Goal: Find specific page/section: Find specific page/section

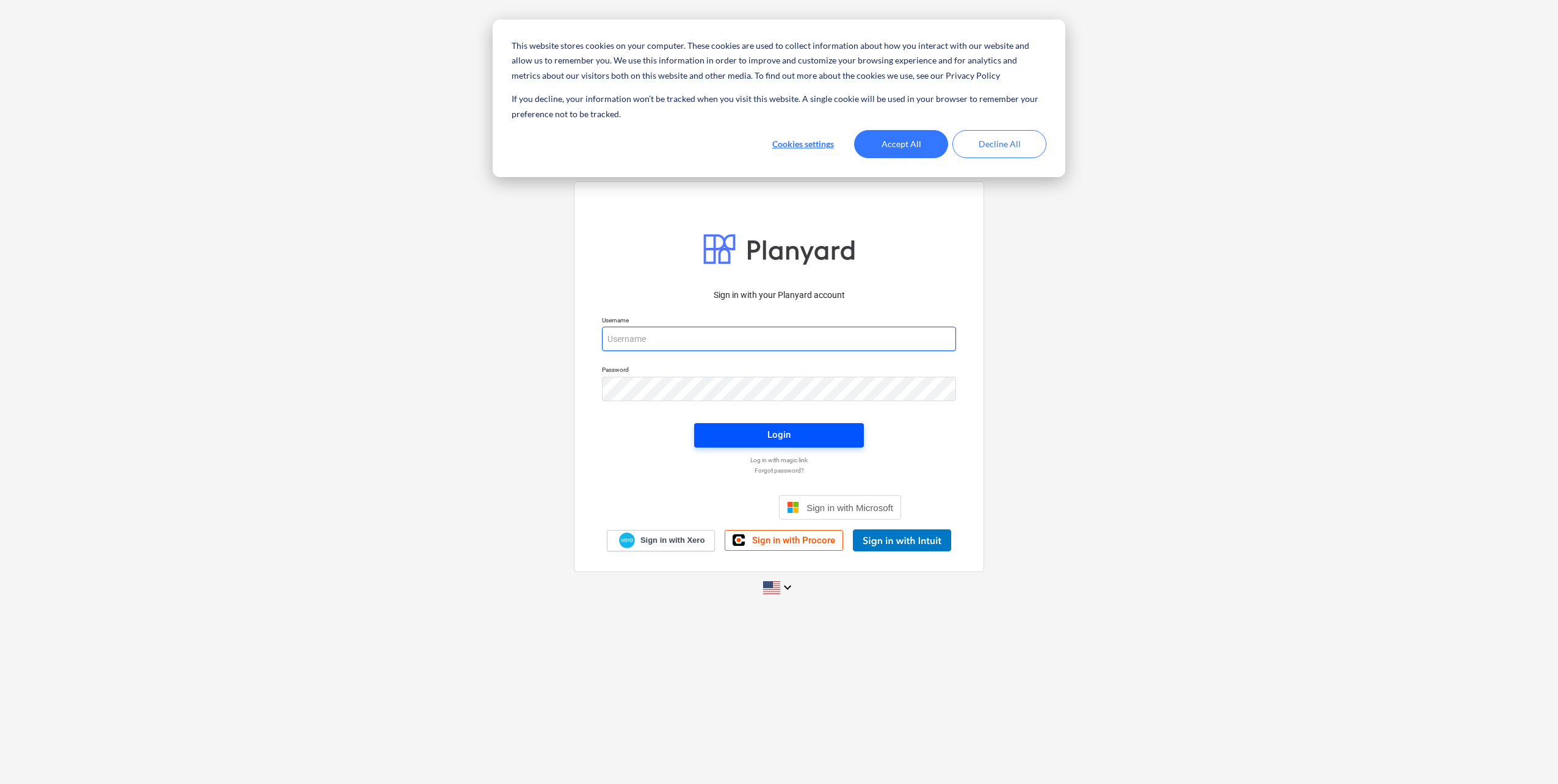
type input "[EMAIL_ADDRESS][DOMAIN_NAME]"
click at [822, 443] on body "This website stores cookies on your computer. These cookies are used to collect…" at bounding box center [779, 392] width 1558 height 784
click at [922, 150] on button "Accept All" at bounding box center [902, 143] width 94 height 28
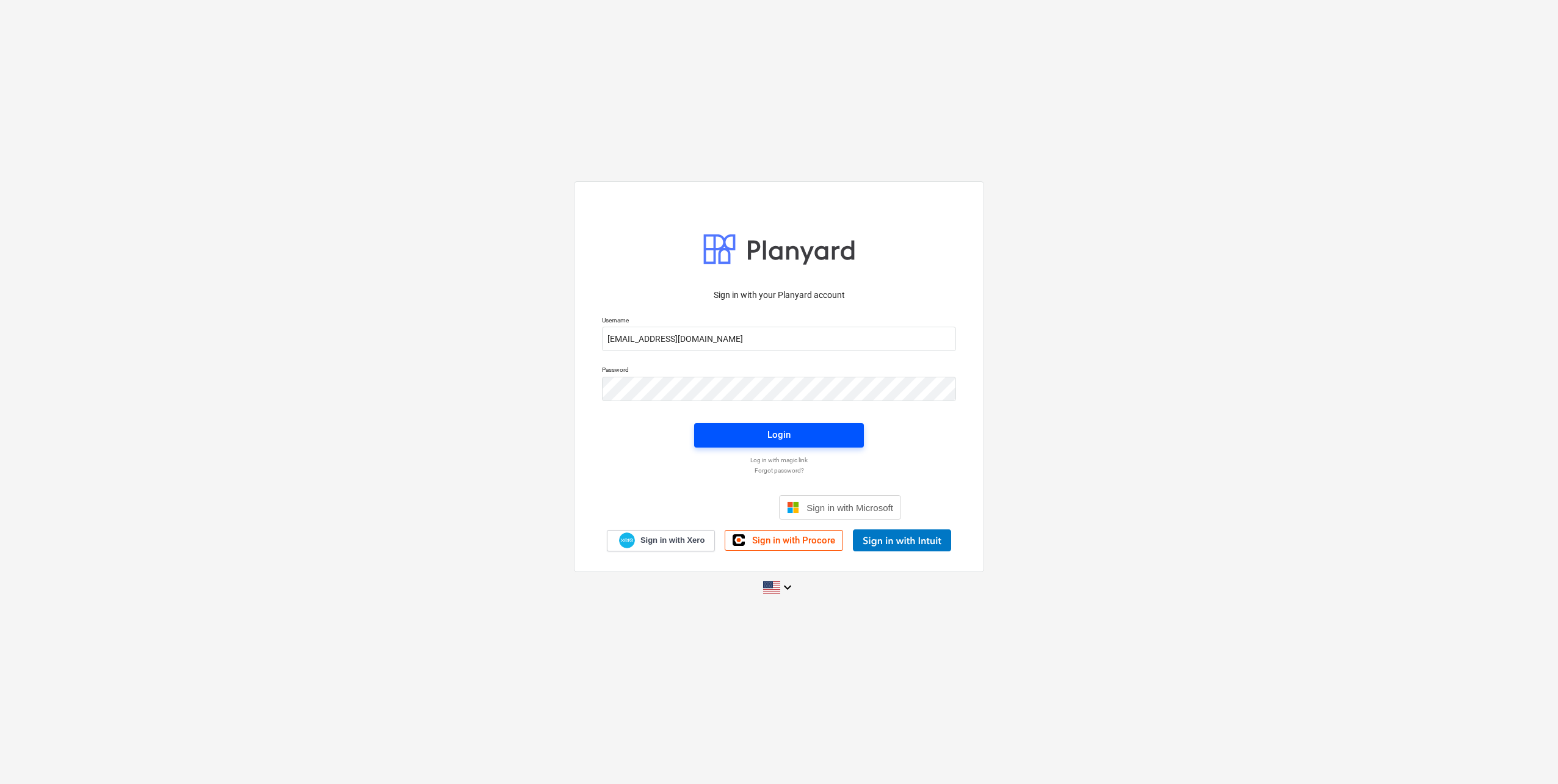
click at [770, 434] on div "Login" at bounding box center [779, 434] width 23 height 16
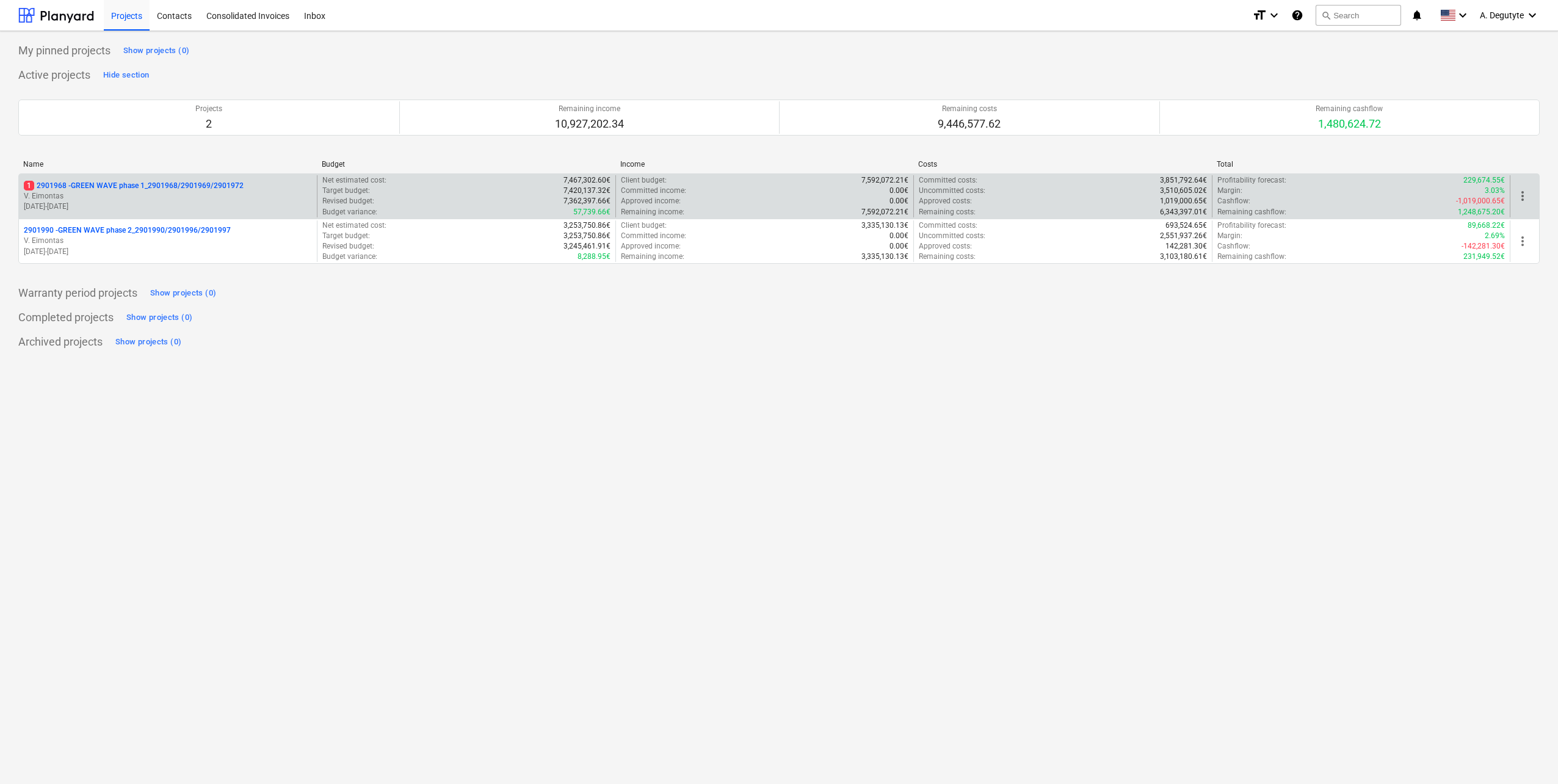
click at [156, 202] on p "[DATE] - [DATE]" at bounding box center [168, 207] width 288 height 11
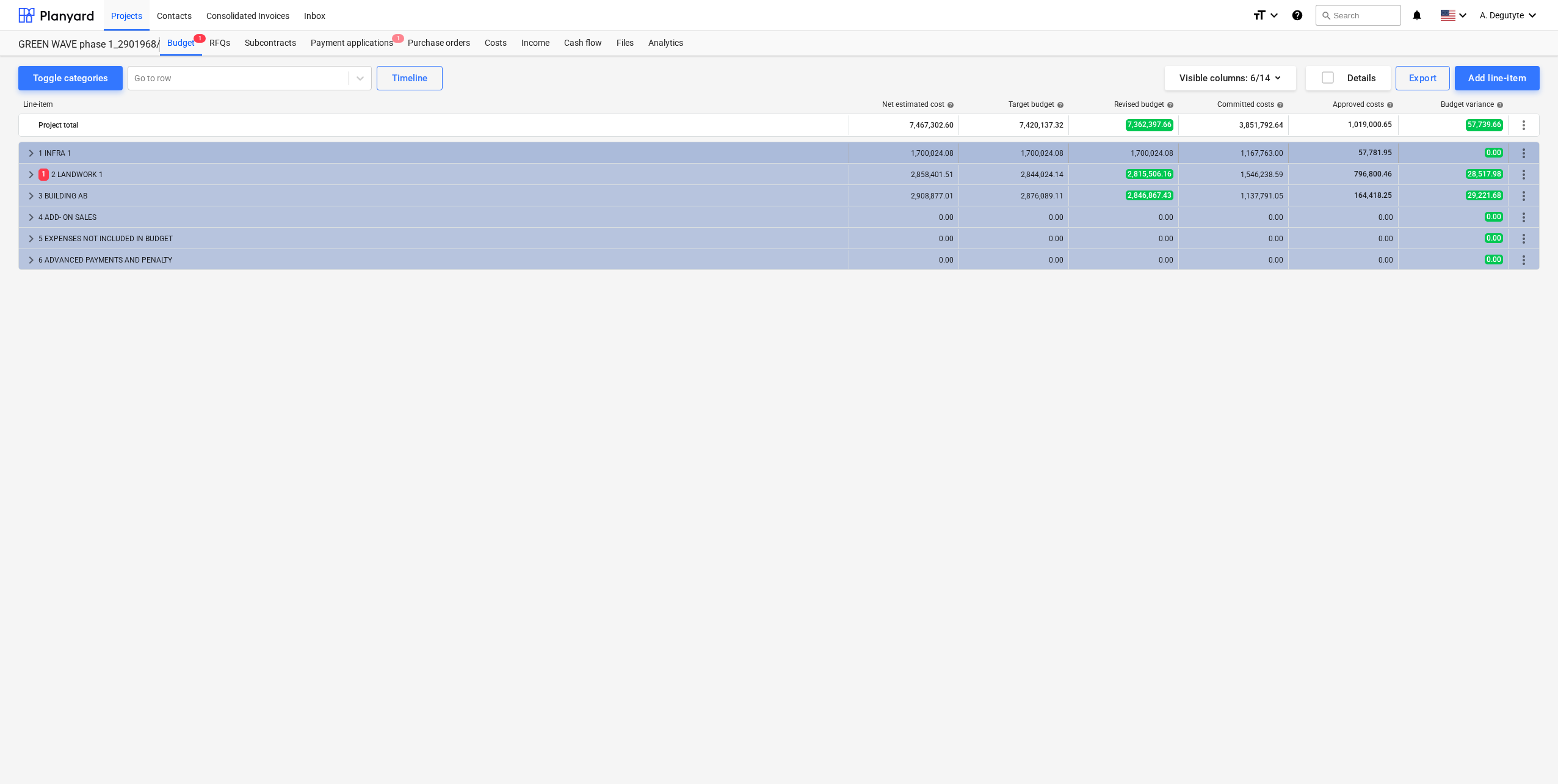
click at [26, 155] on span "keyboard_arrow_right" at bounding box center [31, 153] width 14 height 14
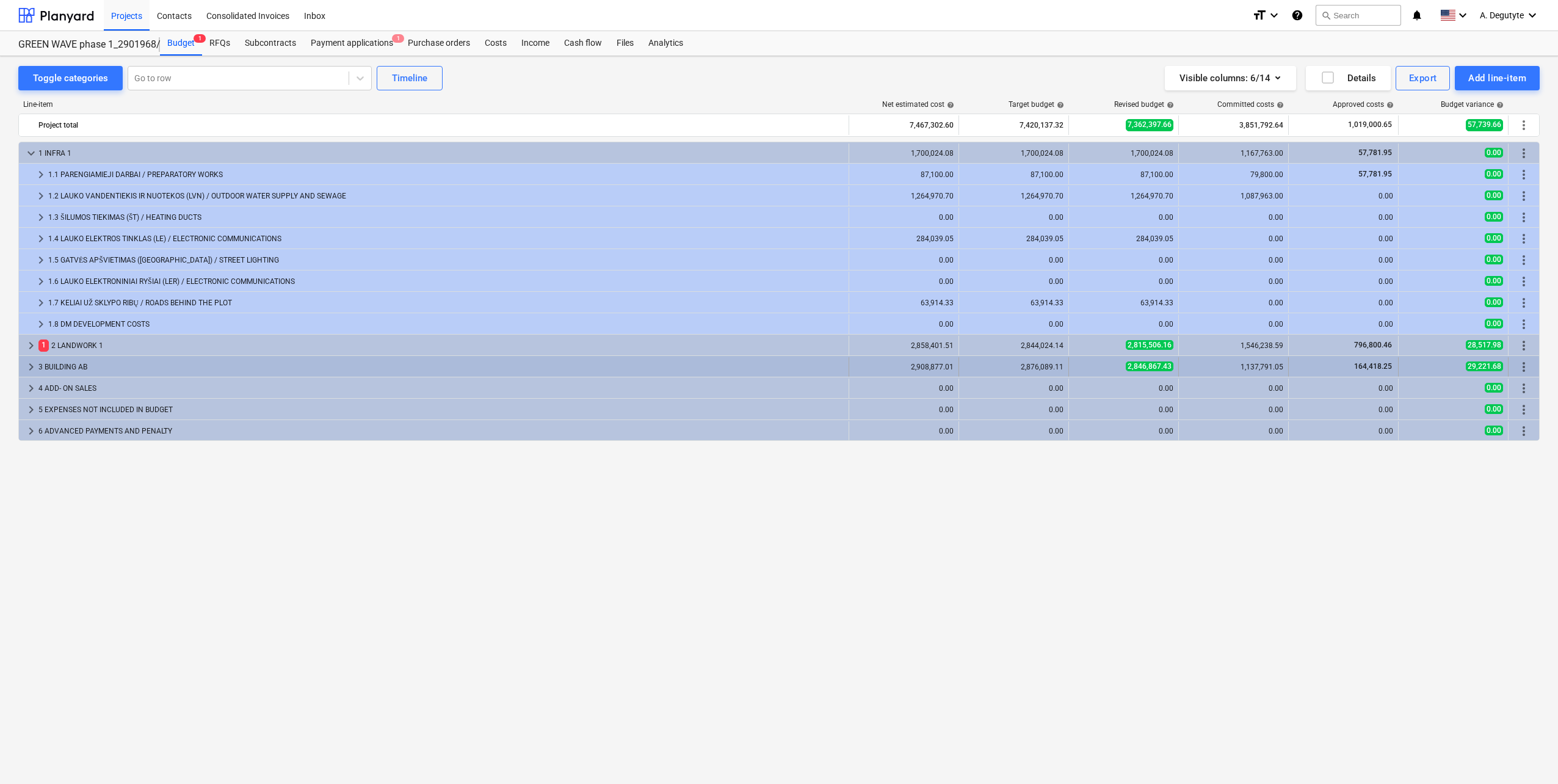
click at [33, 366] on span "keyboard_arrow_right" at bounding box center [31, 366] width 14 height 14
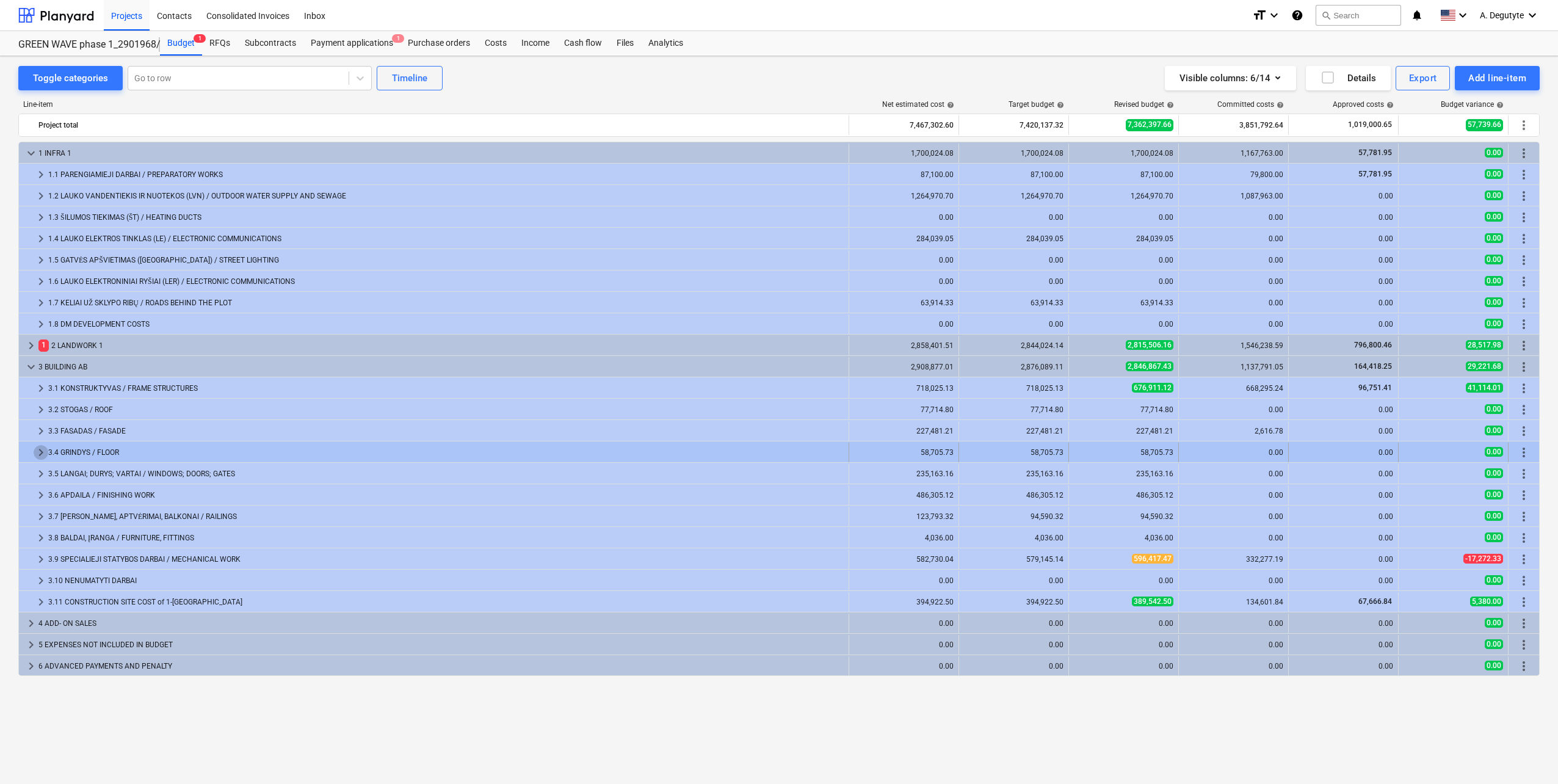
click at [42, 449] on span "keyboard_arrow_right" at bounding box center [40, 452] width 14 height 14
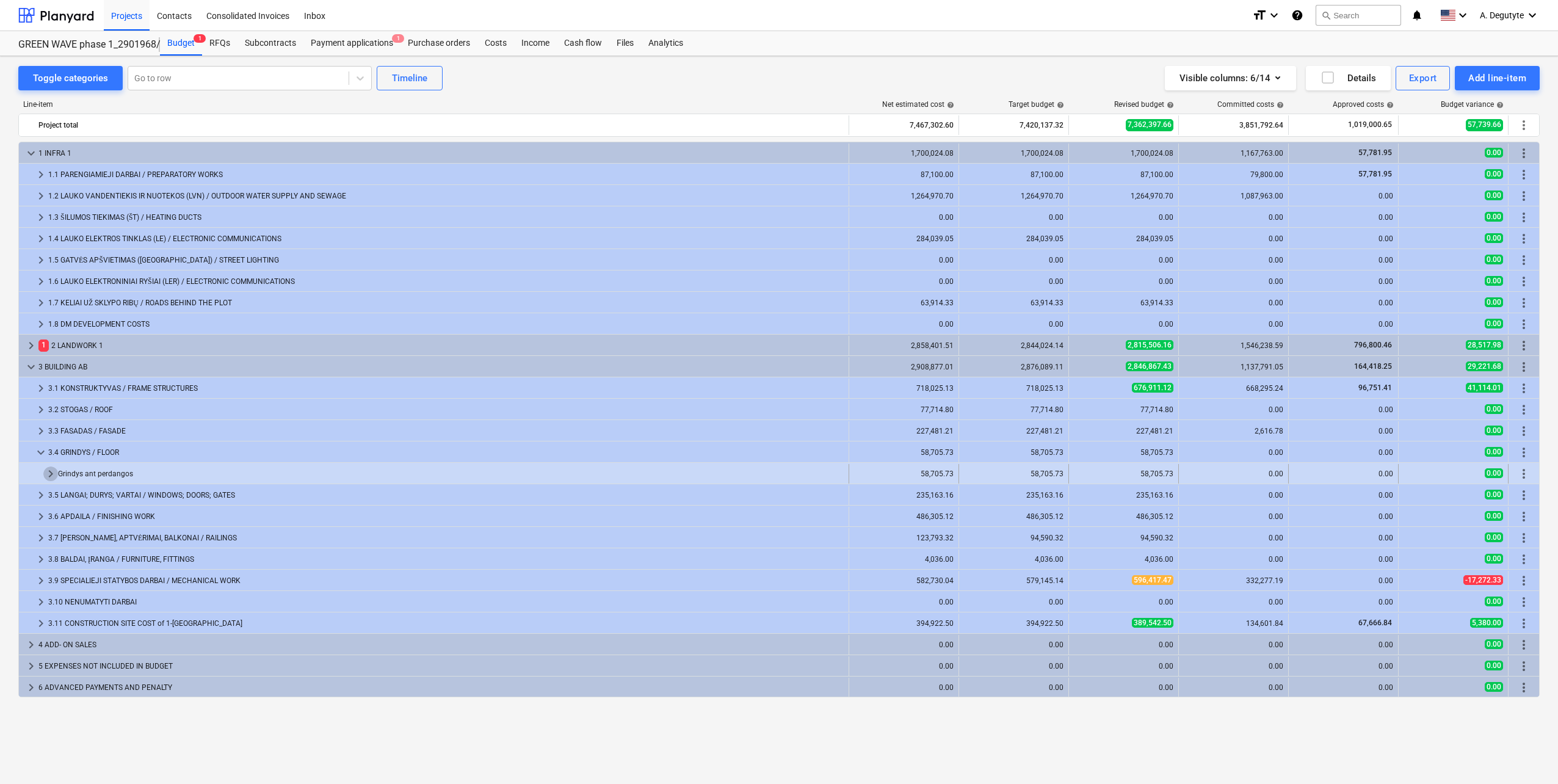
click at [46, 477] on span "keyboard_arrow_right" at bounding box center [50, 473] width 14 height 14
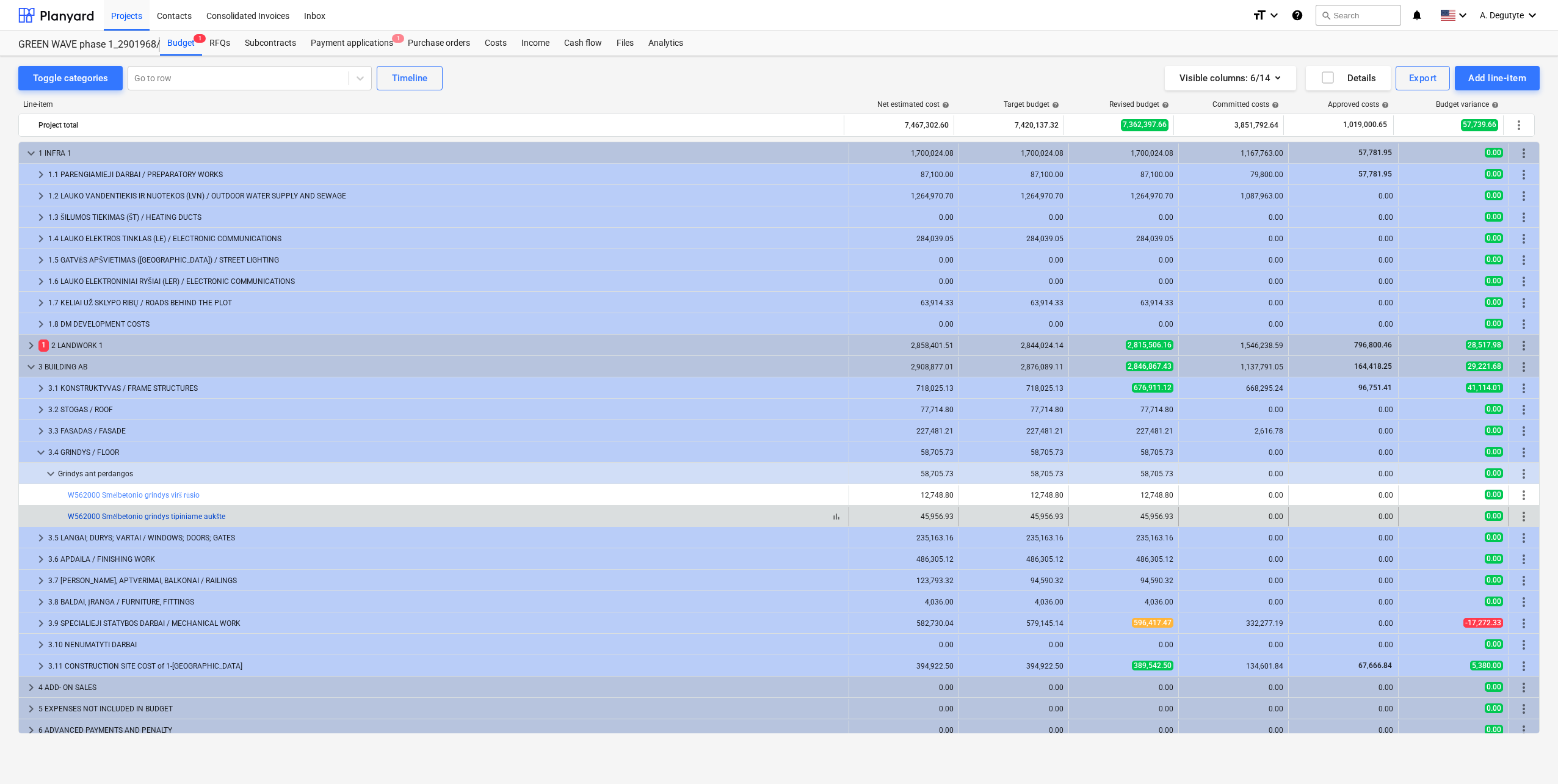
click at [197, 520] on link "W562000 Smėlbetonio grindys tipiniame aukšte" at bounding box center [147, 516] width 158 height 9
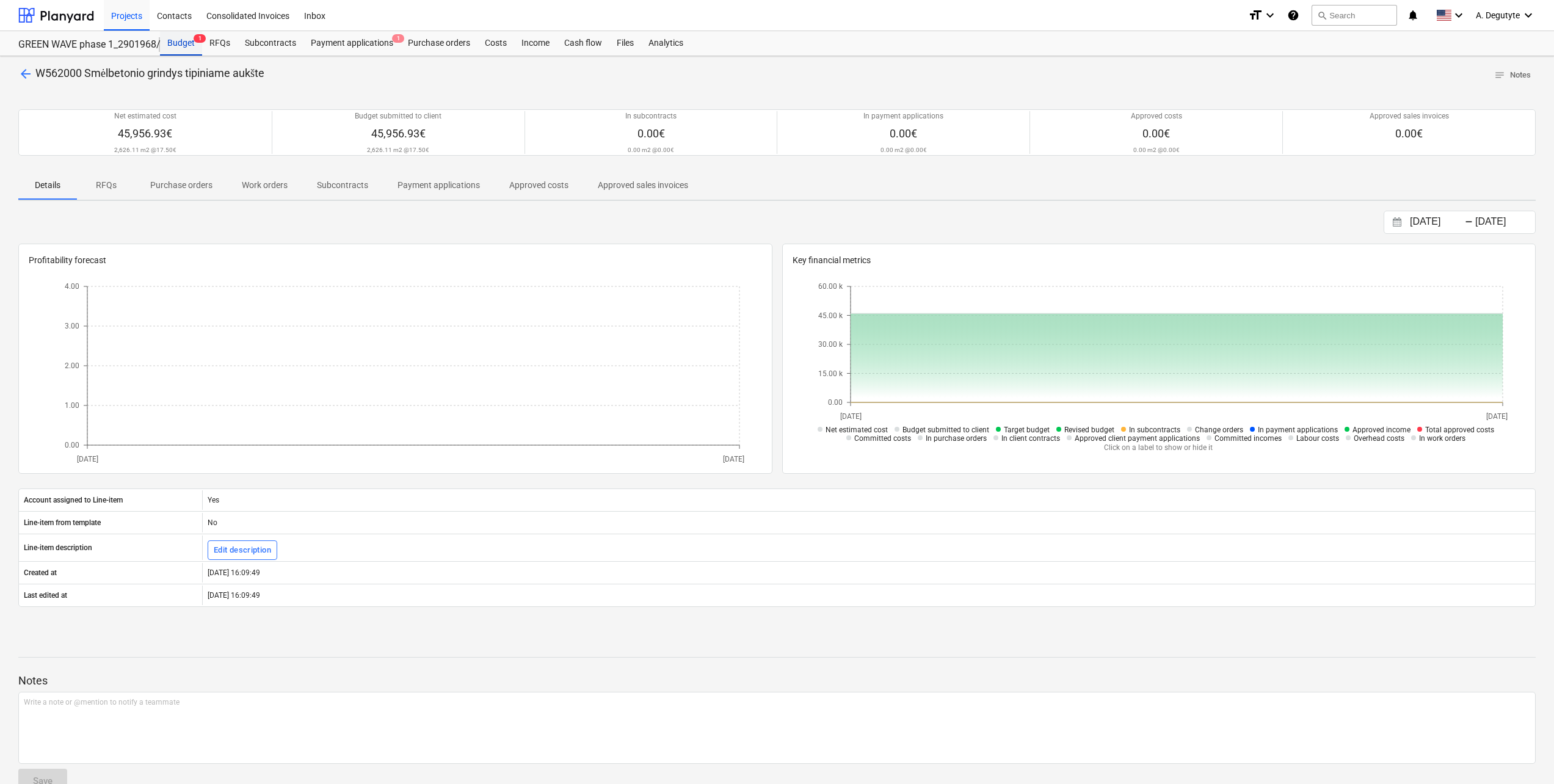
click at [185, 47] on div "Budget 1" at bounding box center [181, 42] width 42 height 24
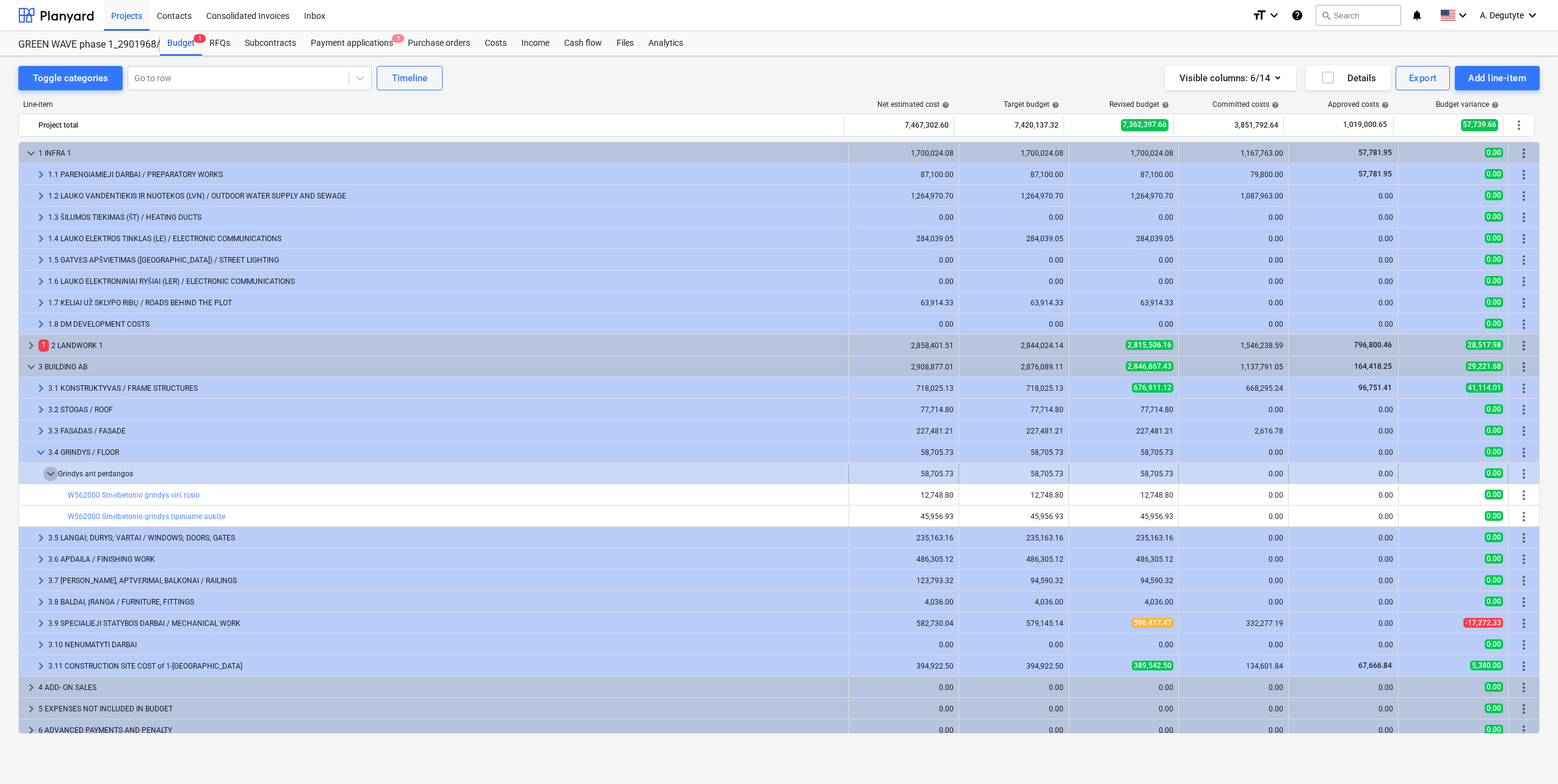
click at [53, 475] on span "keyboard_arrow_down" at bounding box center [50, 473] width 14 height 14
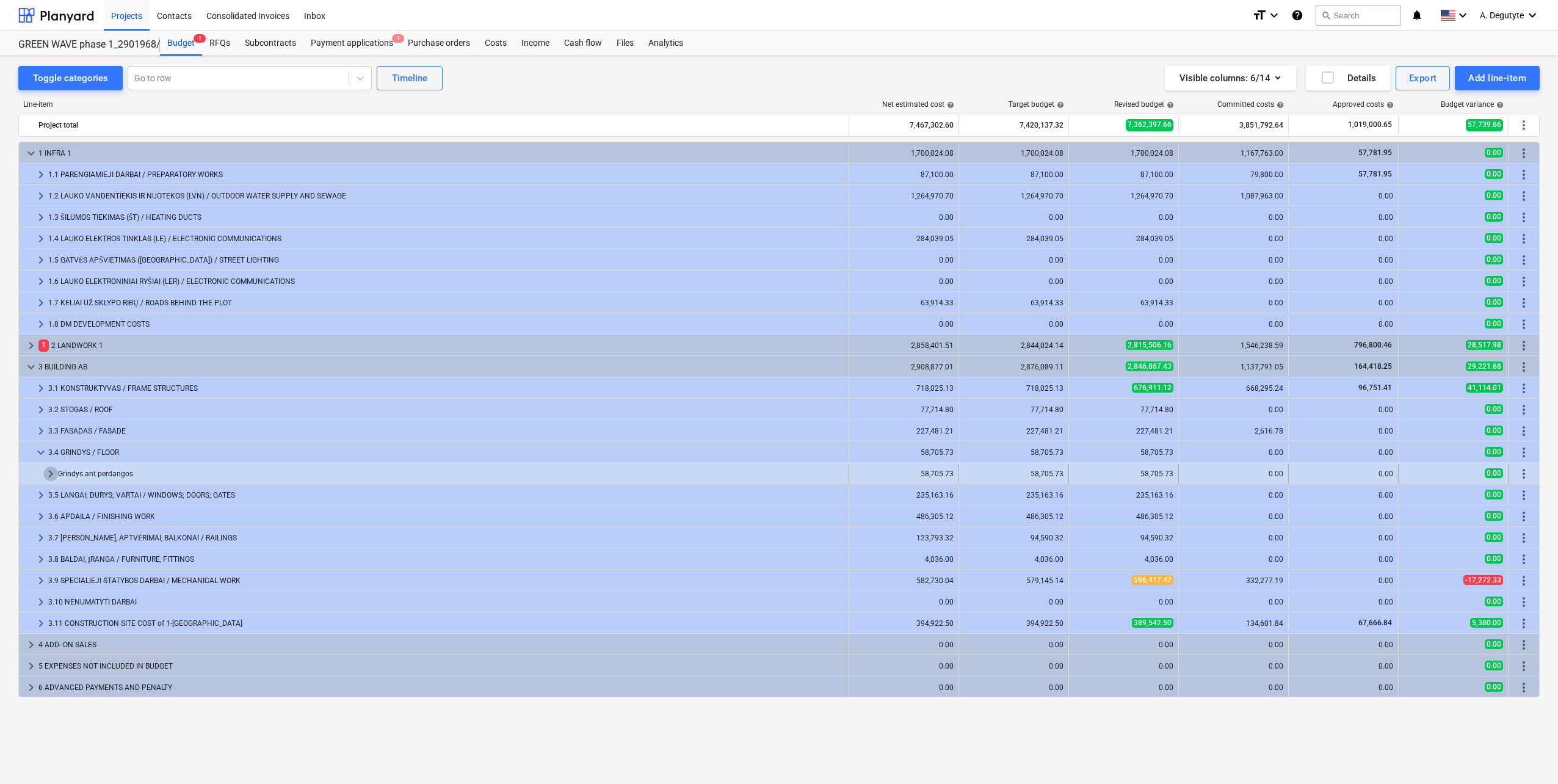
click at [53, 473] on span "keyboard_arrow_right" at bounding box center [50, 473] width 14 height 14
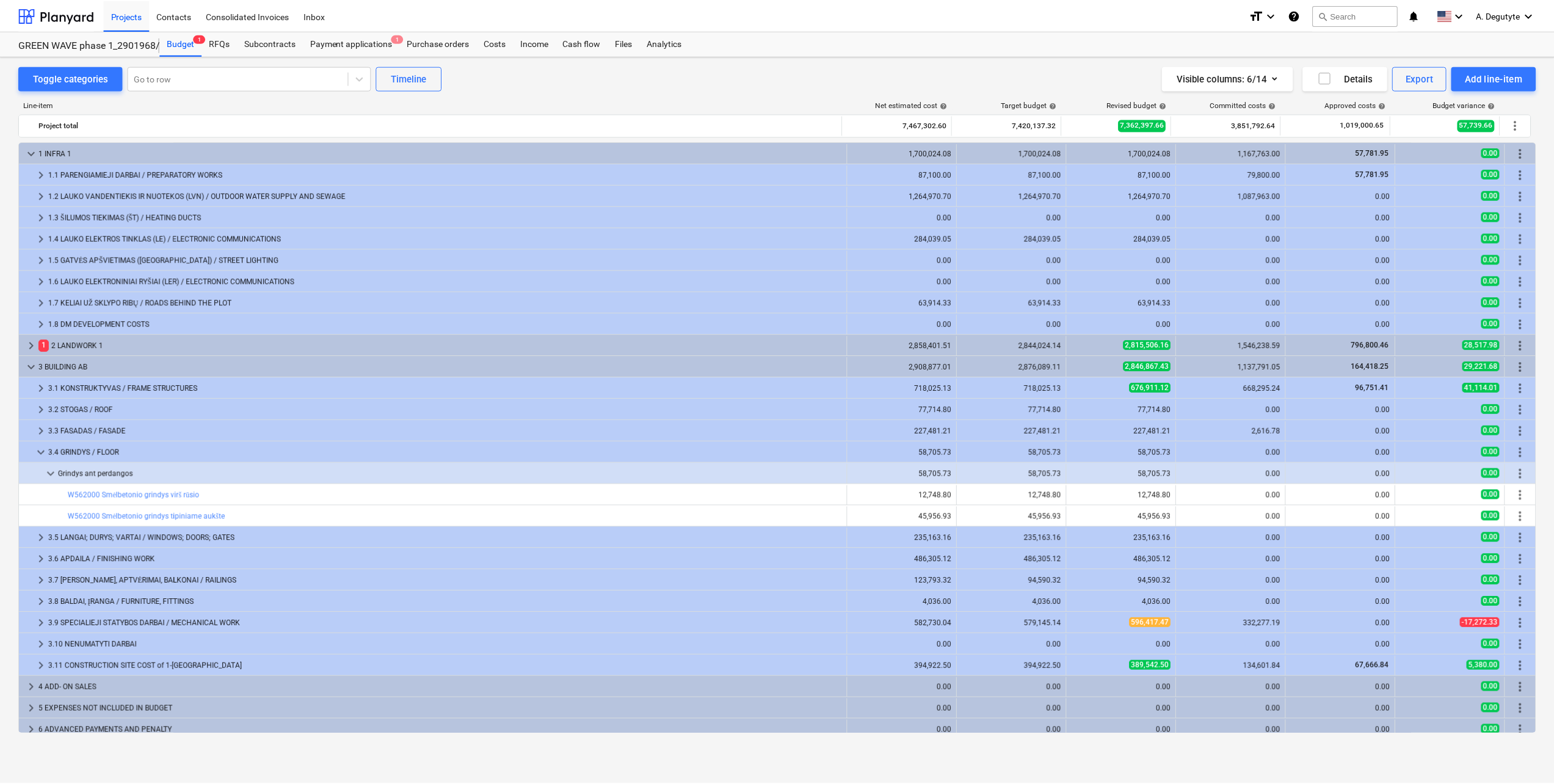
scroll to position [7, 0]
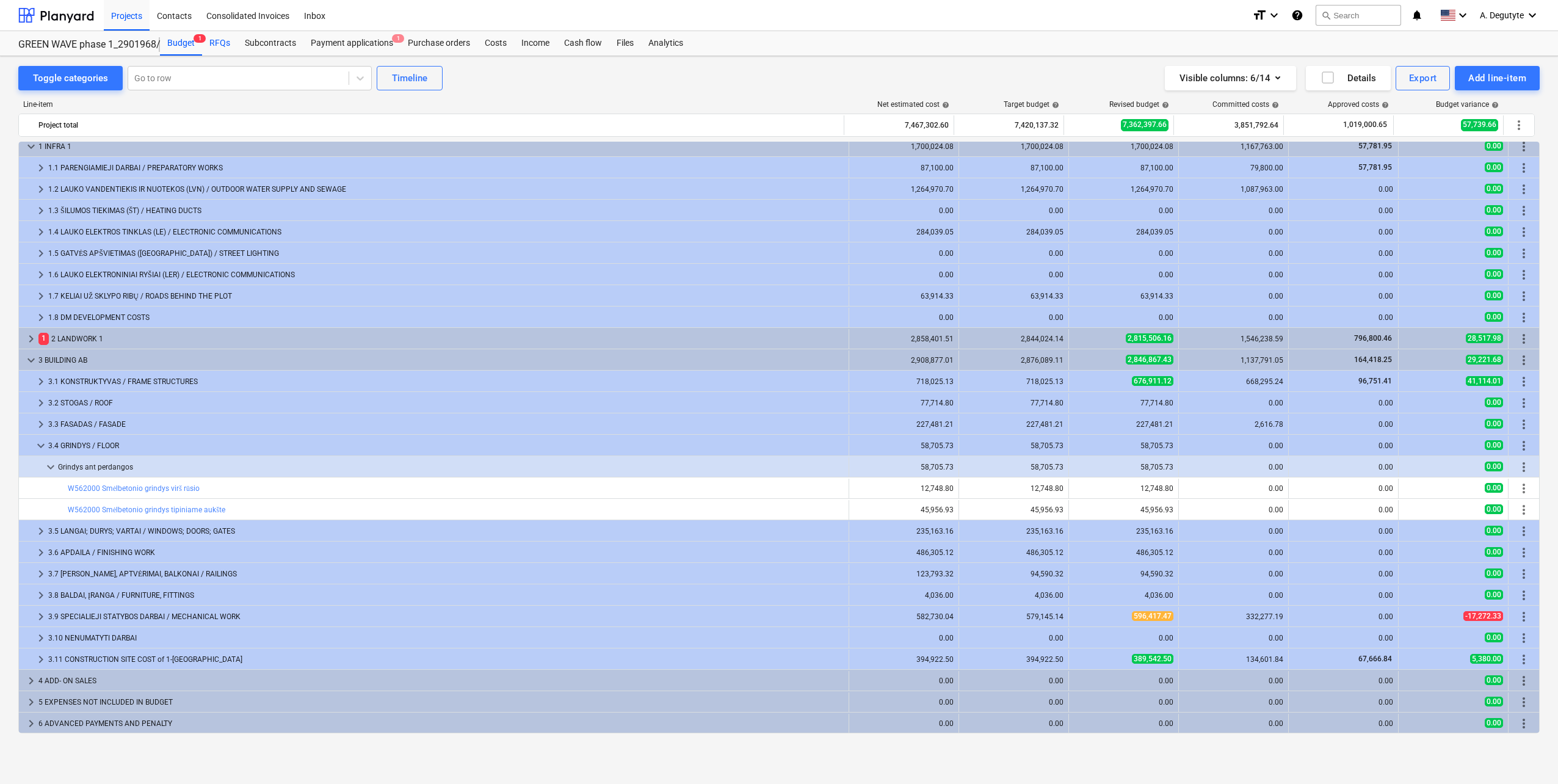
click at [225, 47] on div "RFQs" at bounding box center [219, 42] width 36 height 24
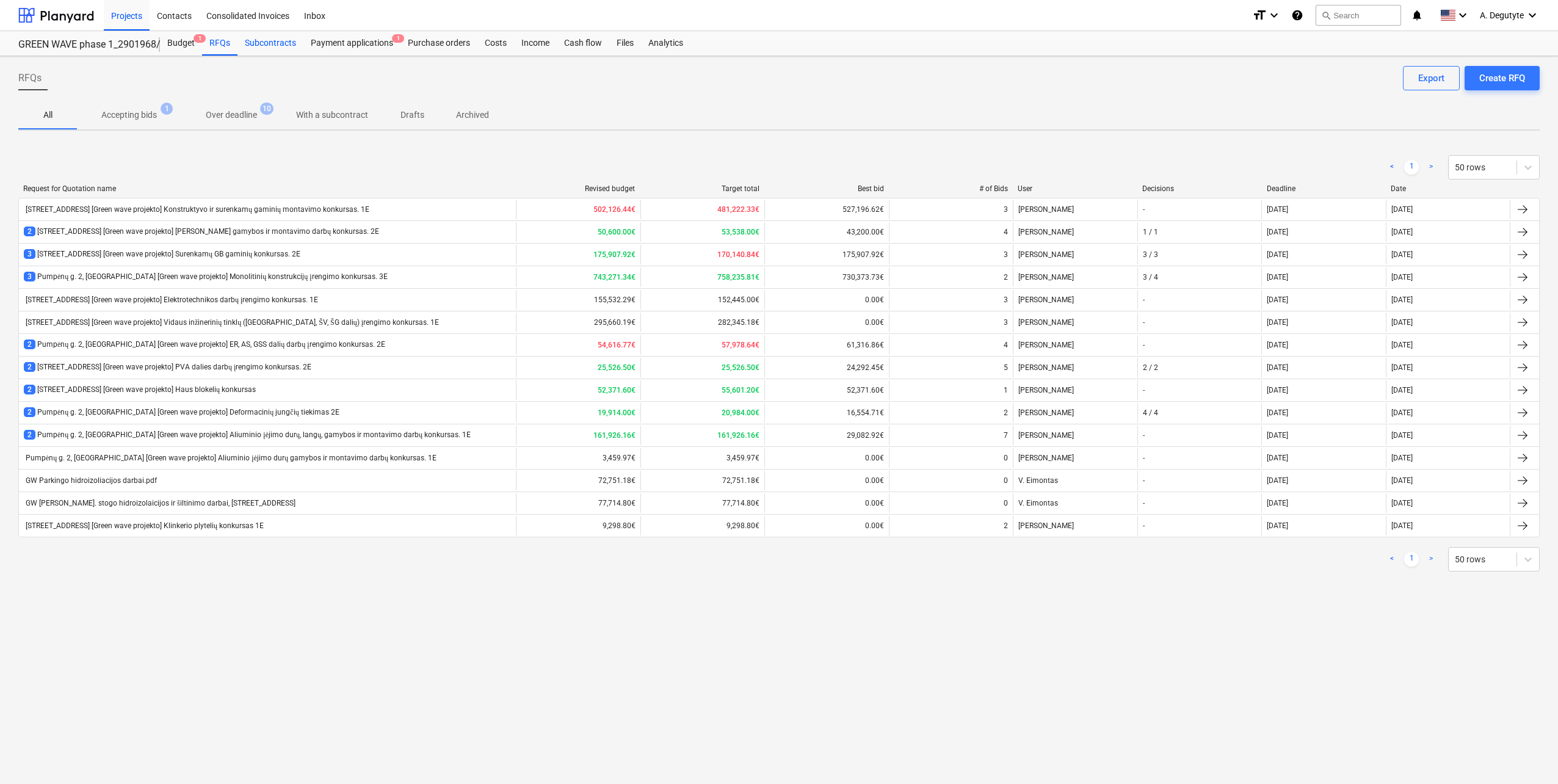
click at [263, 46] on div "Subcontracts" at bounding box center [270, 42] width 66 height 24
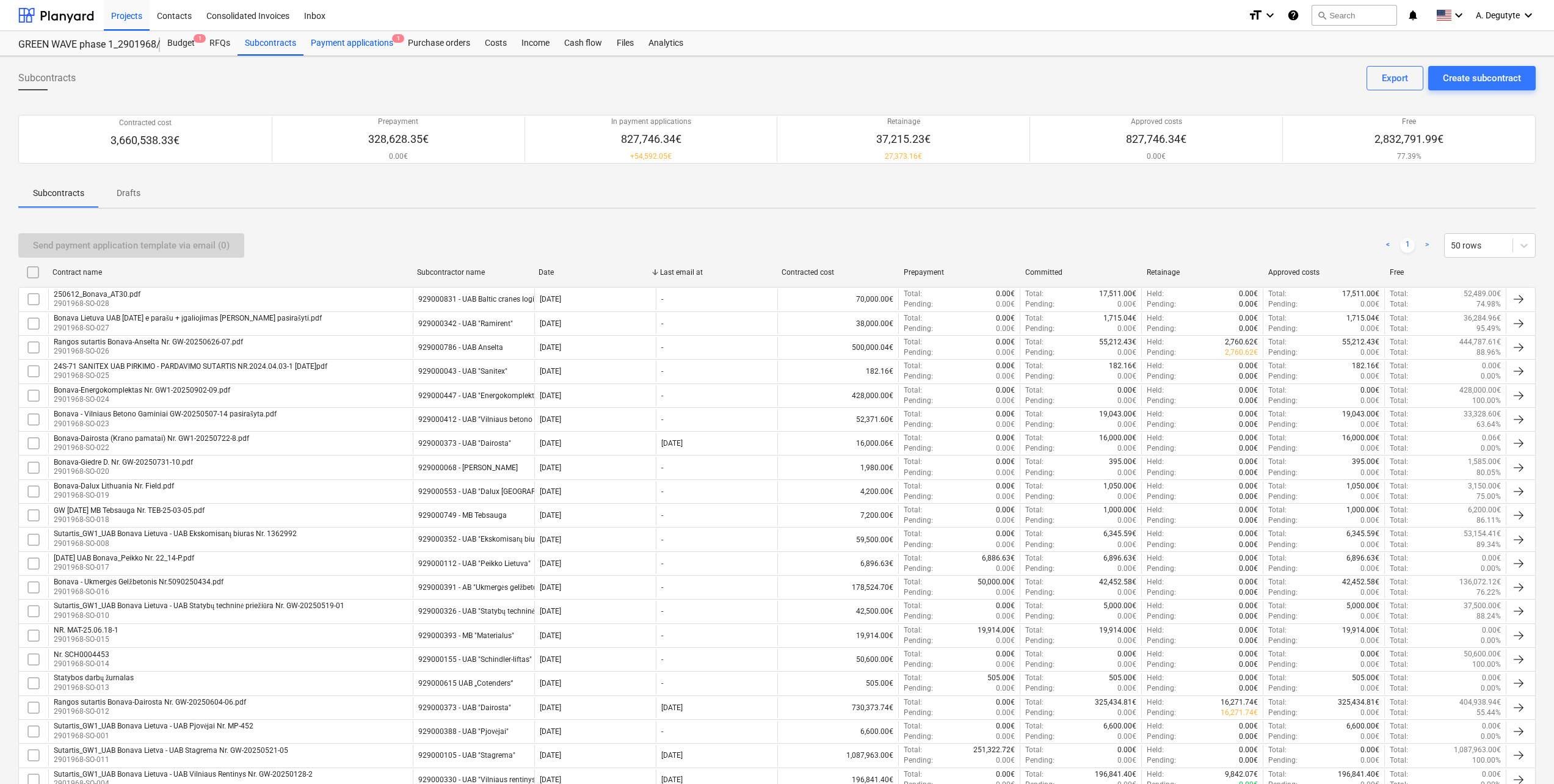
click at [359, 45] on div "Payment applications 1" at bounding box center [352, 42] width 97 height 24
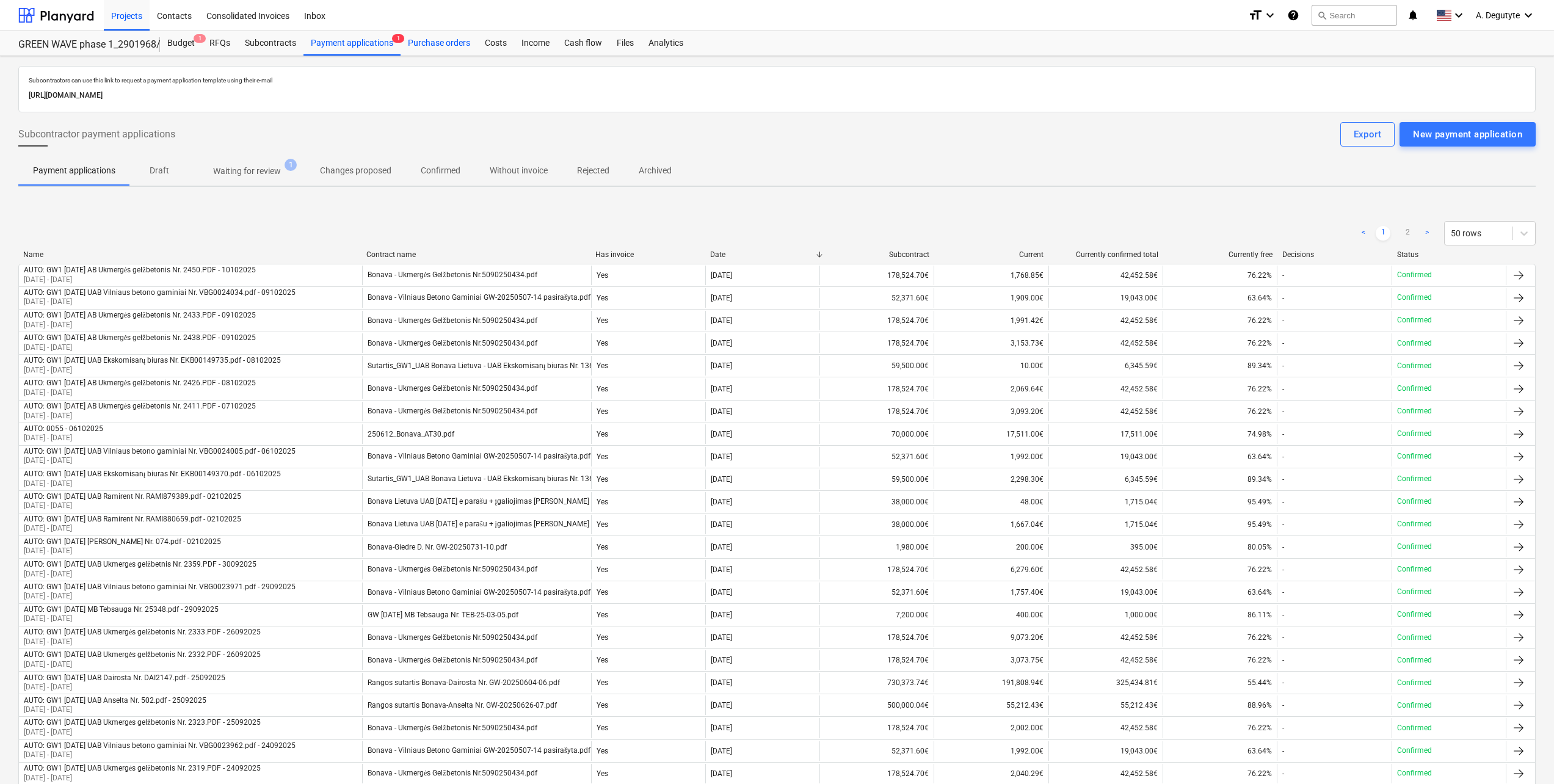
click at [436, 54] on div "Purchase orders" at bounding box center [439, 42] width 77 height 24
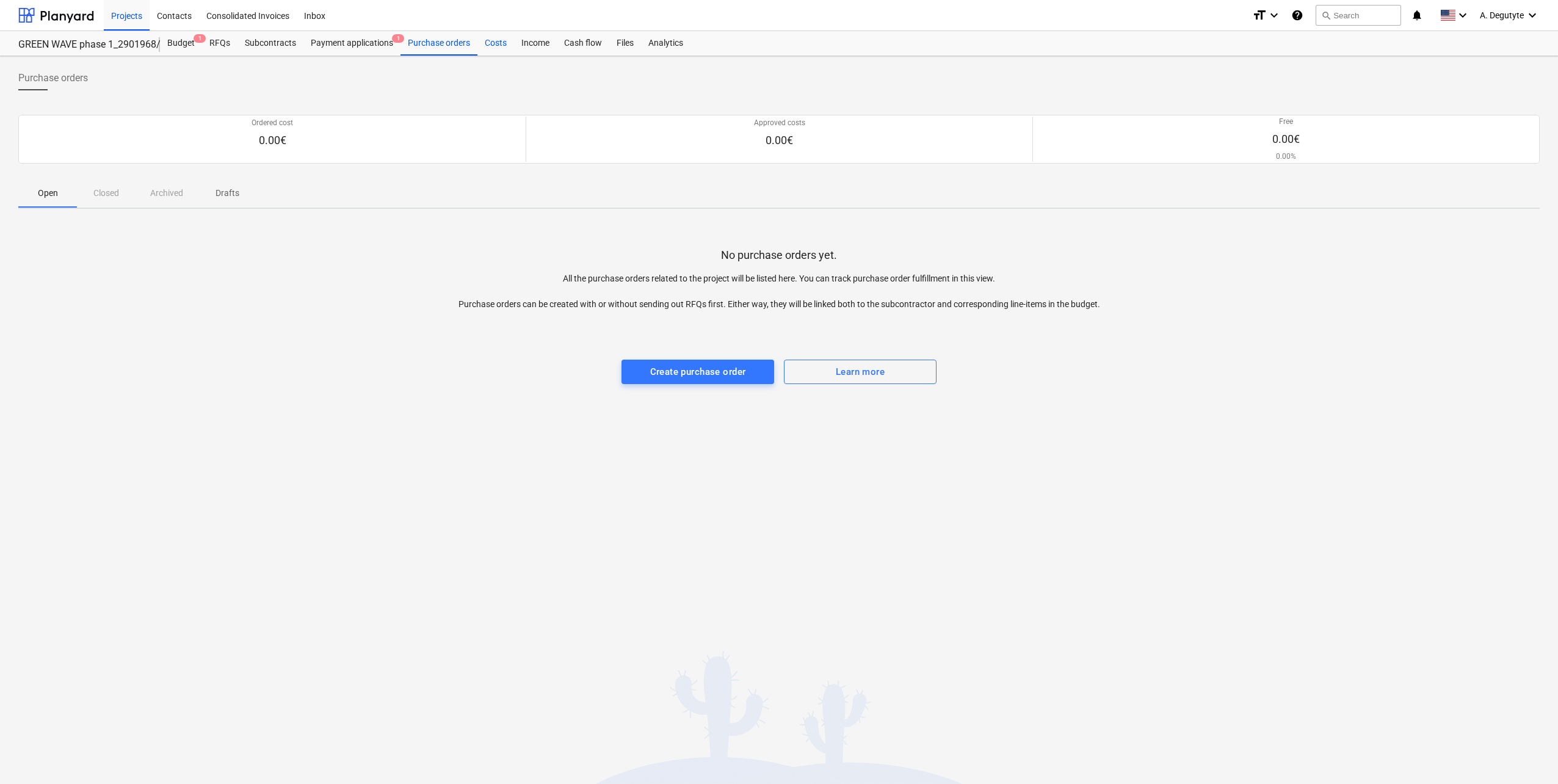
click at [489, 46] on div "Costs" at bounding box center [496, 42] width 37 height 24
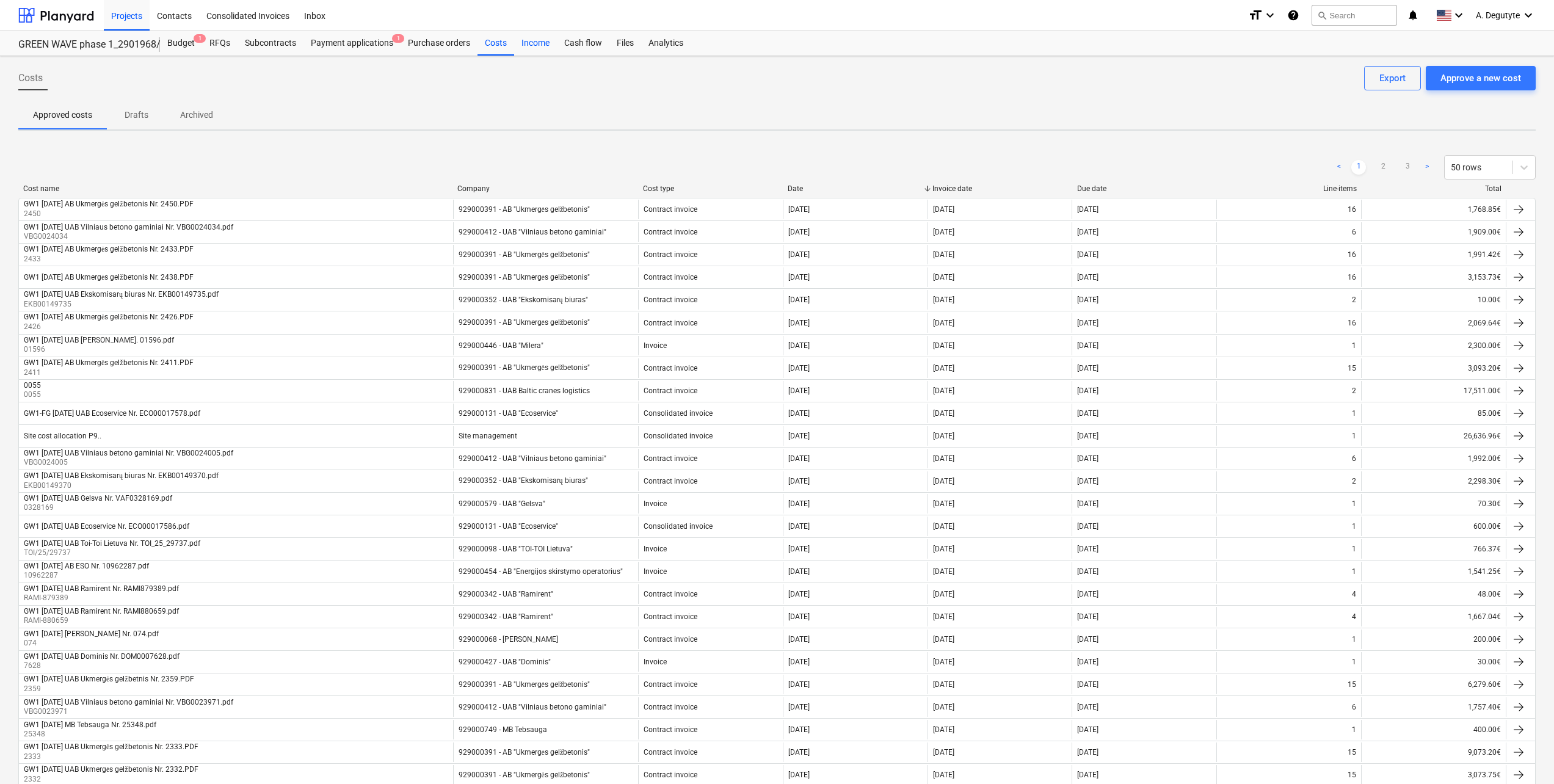
click at [527, 46] on div "Income" at bounding box center [535, 42] width 42 height 24
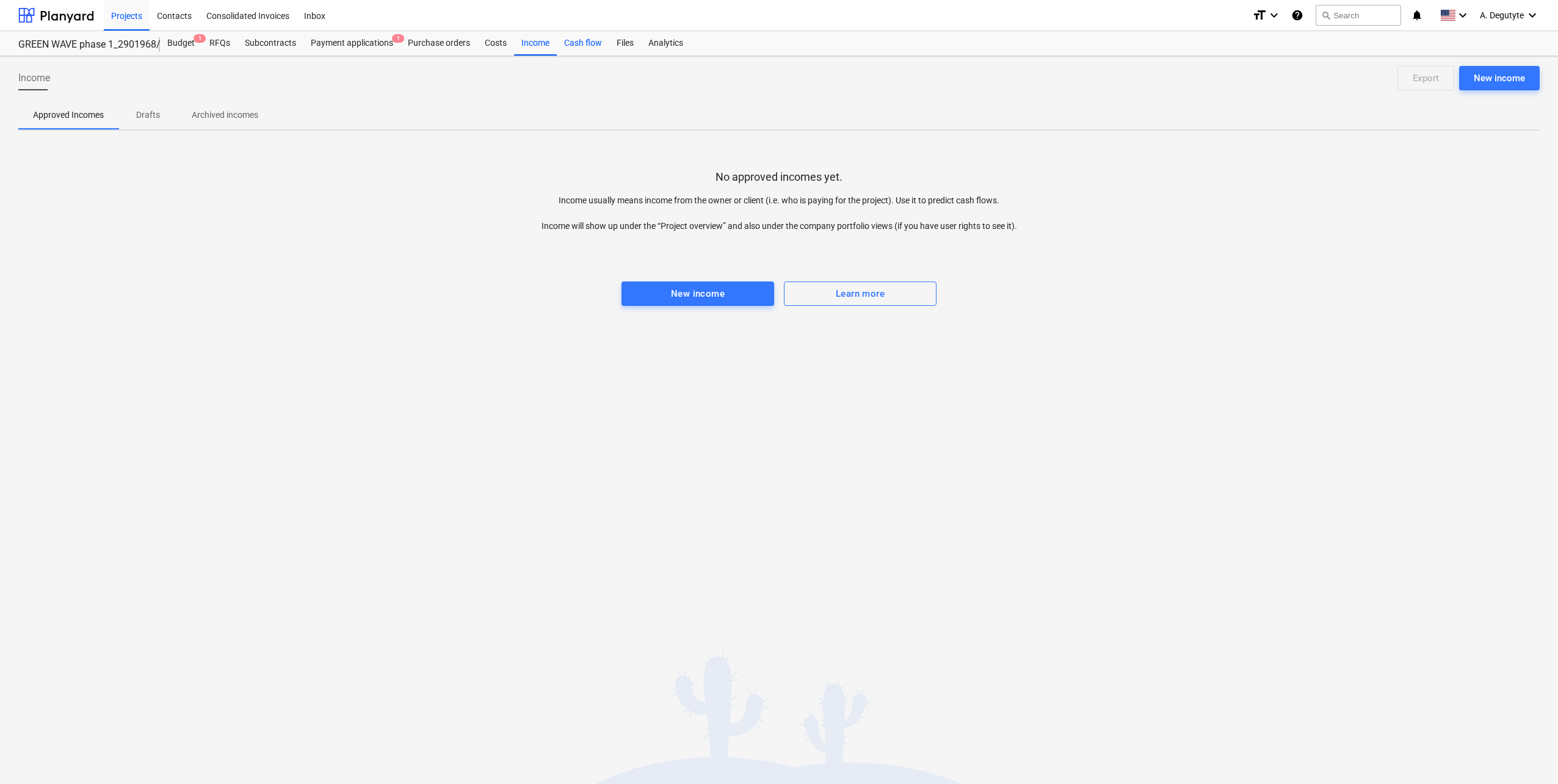
click at [582, 42] on div "Cash flow" at bounding box center [582, 42] width 53 height 24
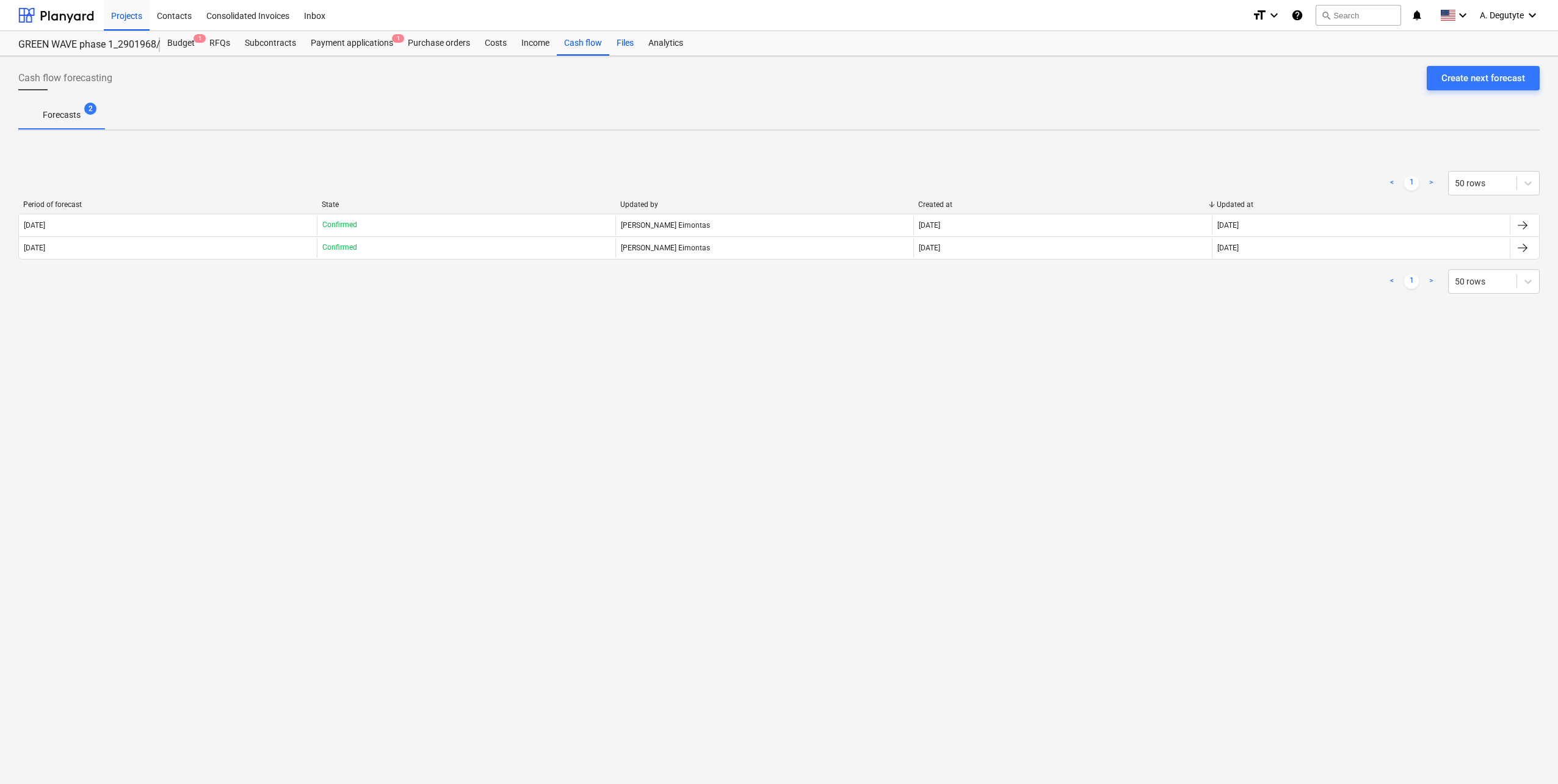
click at [617, 47] on div "Files" at bounding box center [625, 42] width 32 height 24
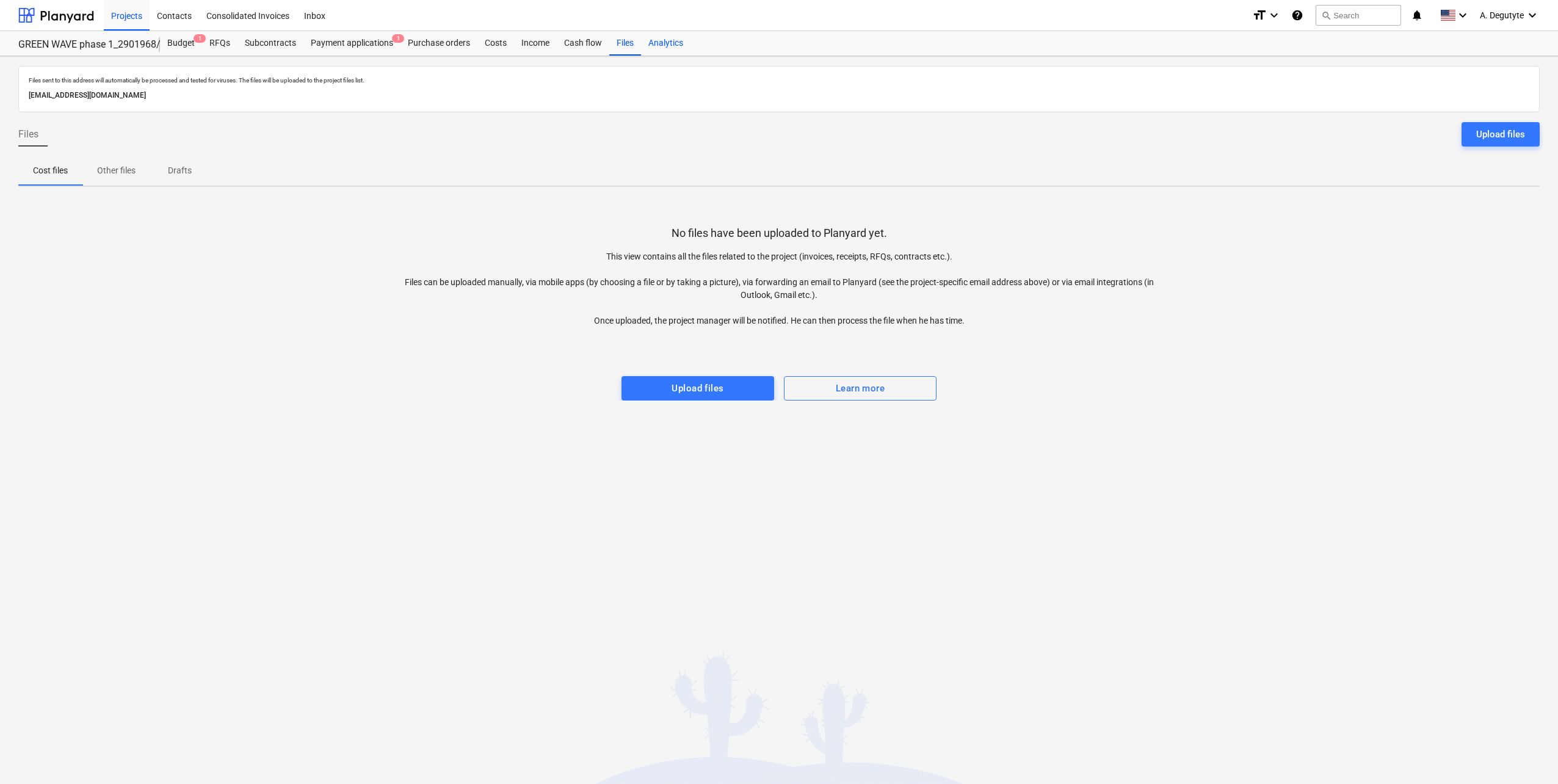
click at [674, 43] on div "Analytics" at bounding box center [665, 42] width 49 height 24
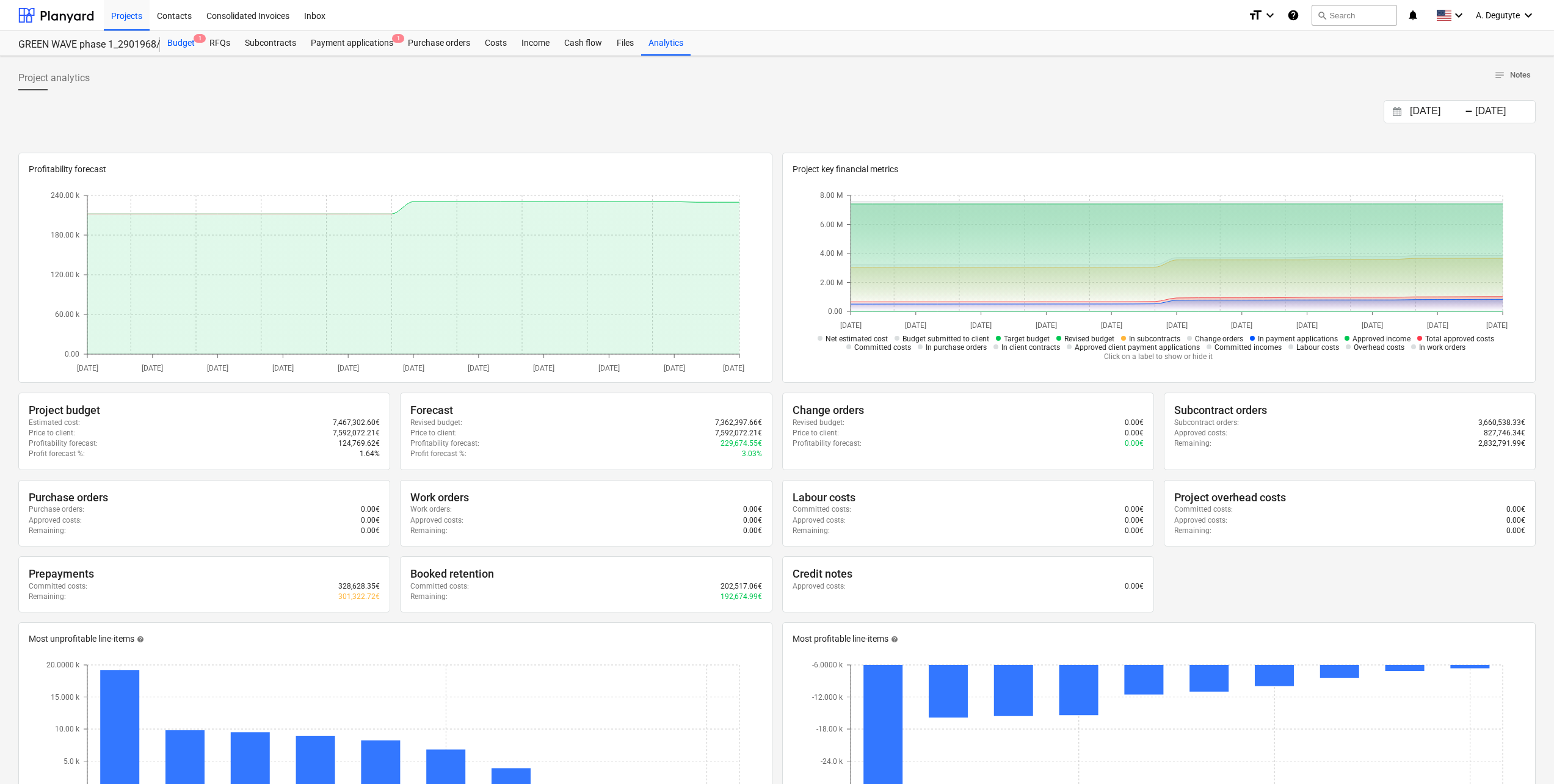
click at [185, 44] on div "Budget 1" at bounding box center [181, 42] width 42 height 24
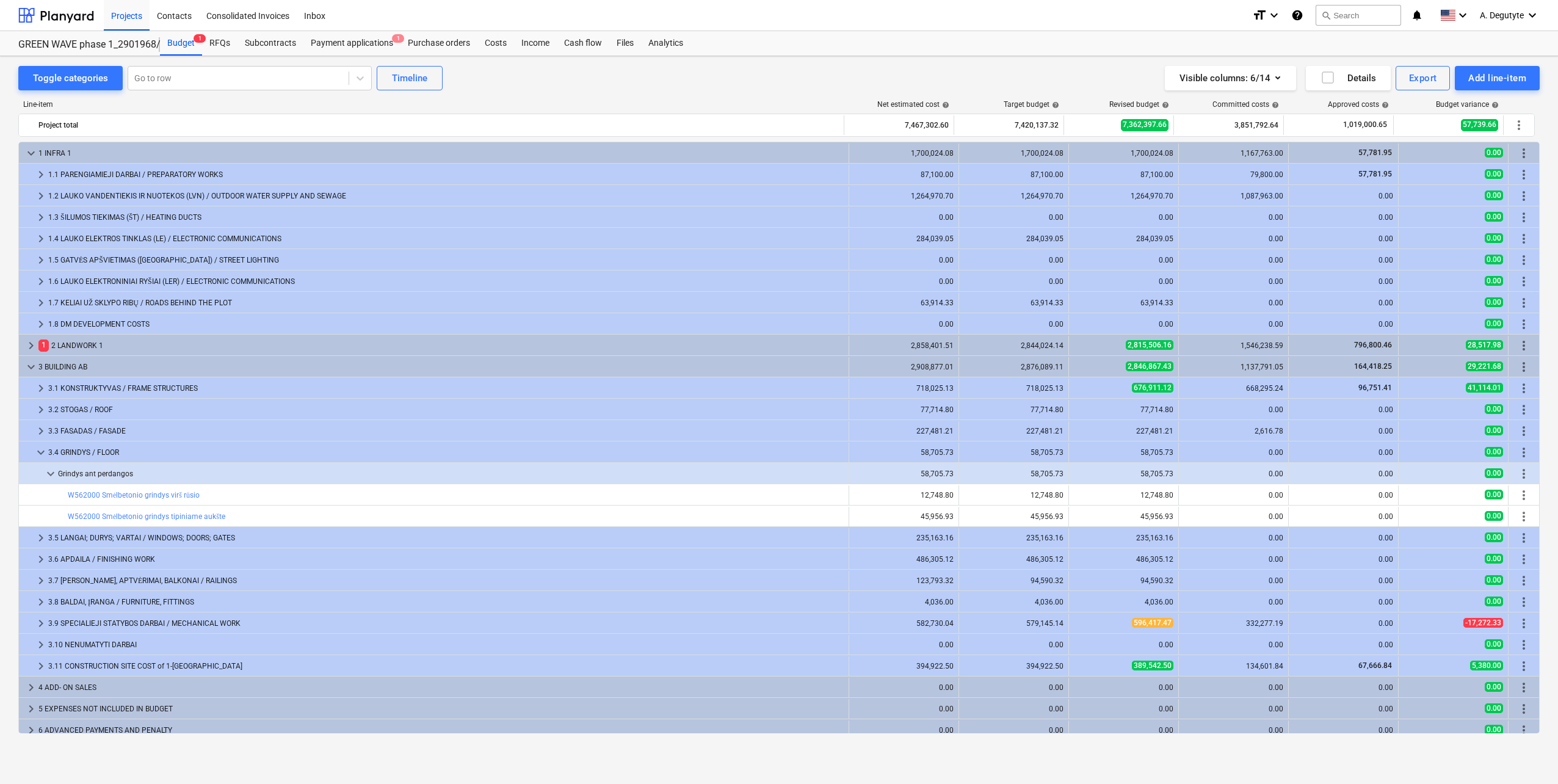
scroll to position [7, 0]
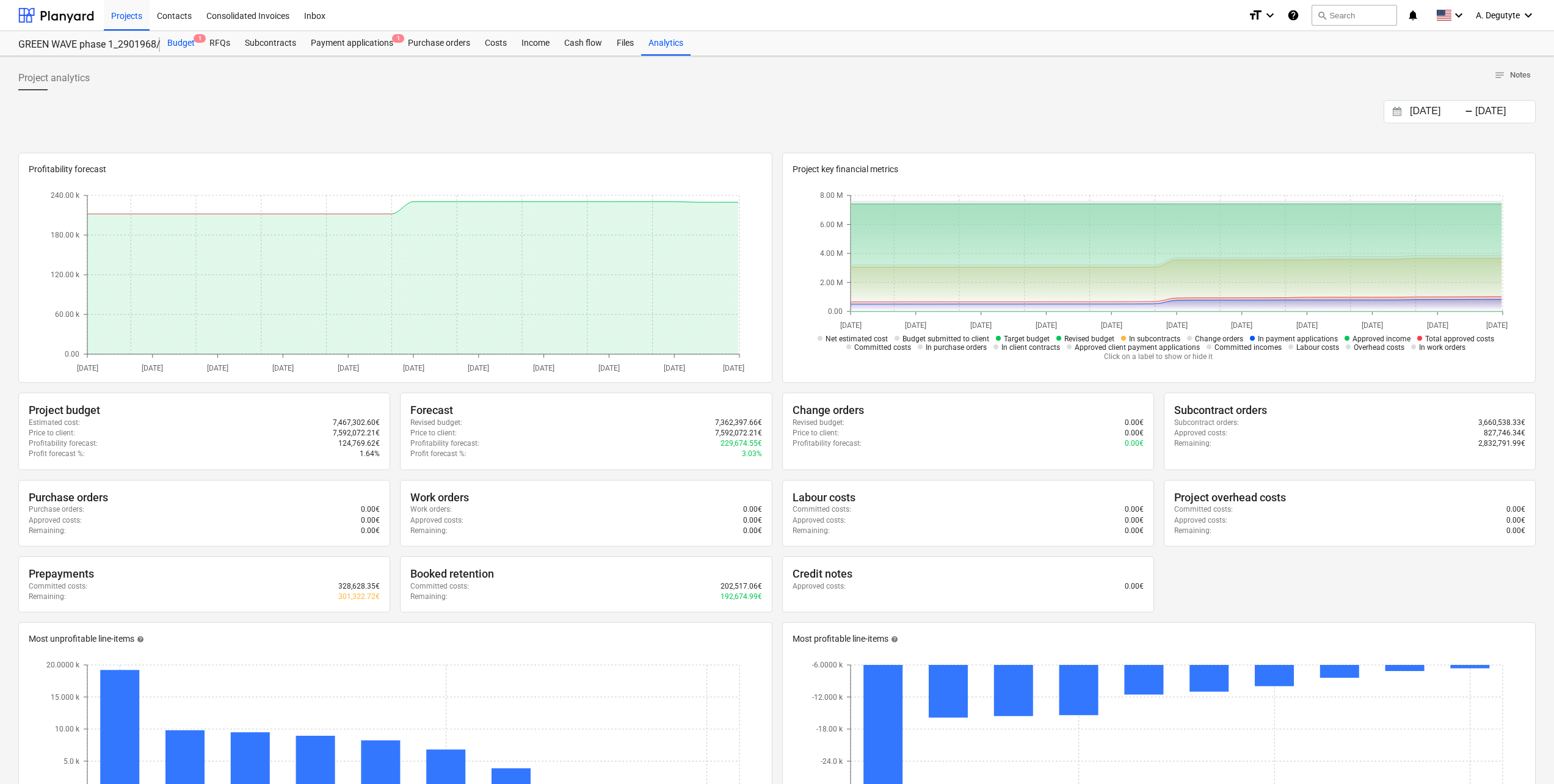
click at [186, 47] on div "Budget 1" at bounding box center [181, 42] width 42 height 24
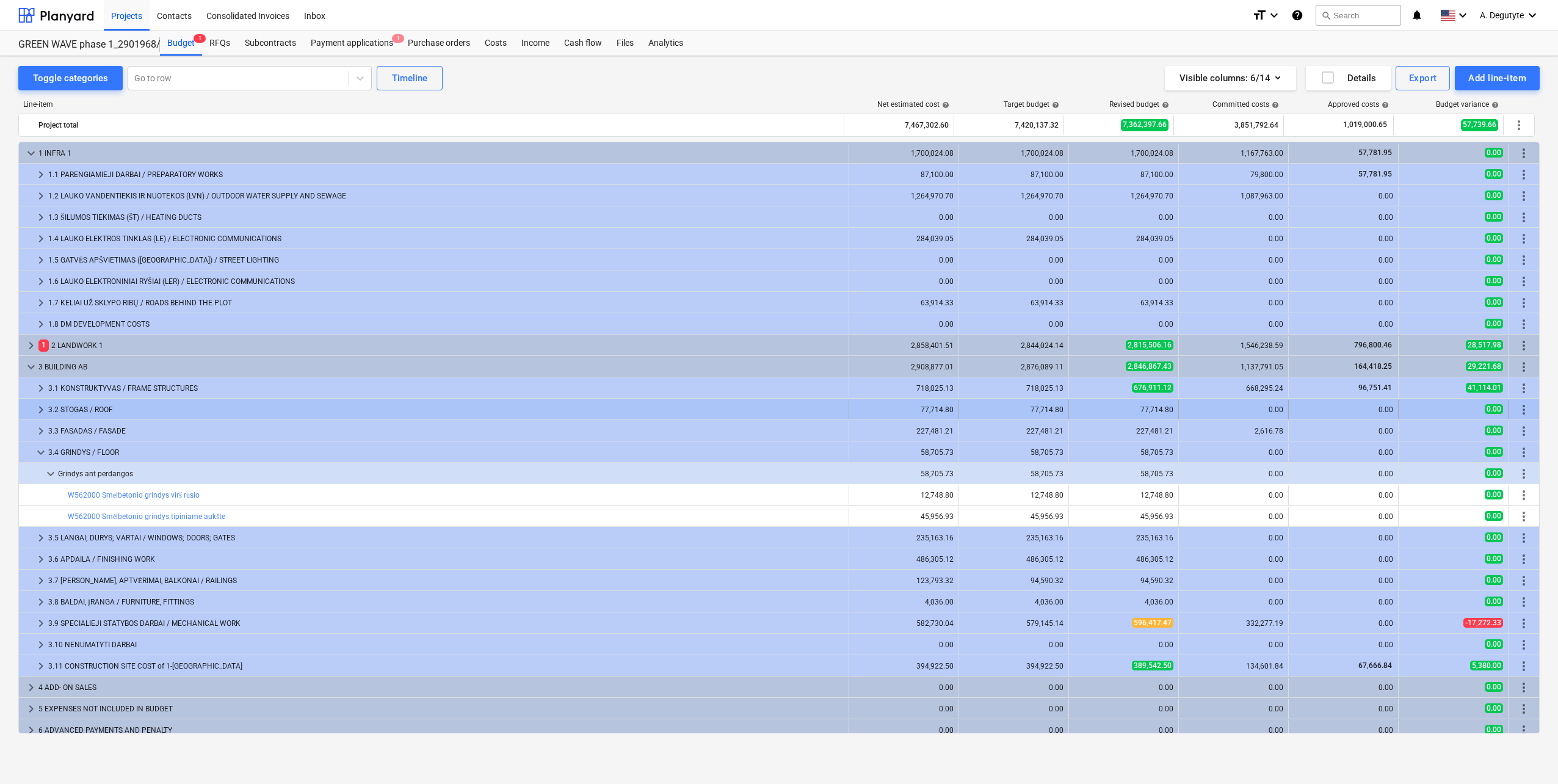
scroll to position [7, 0]
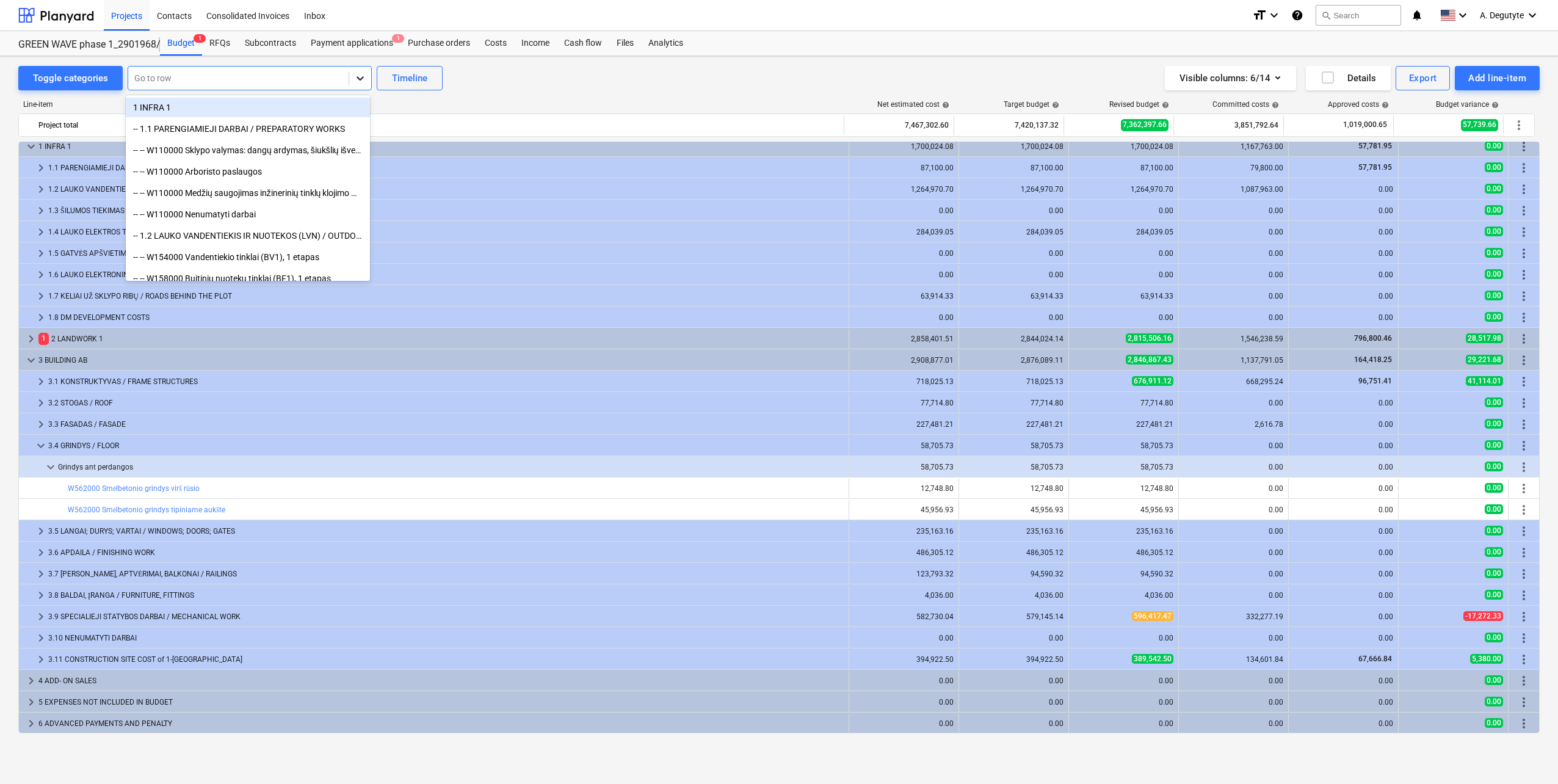
click at [363, 79] on icon at bounding box center [359, 78] width 12 height 12
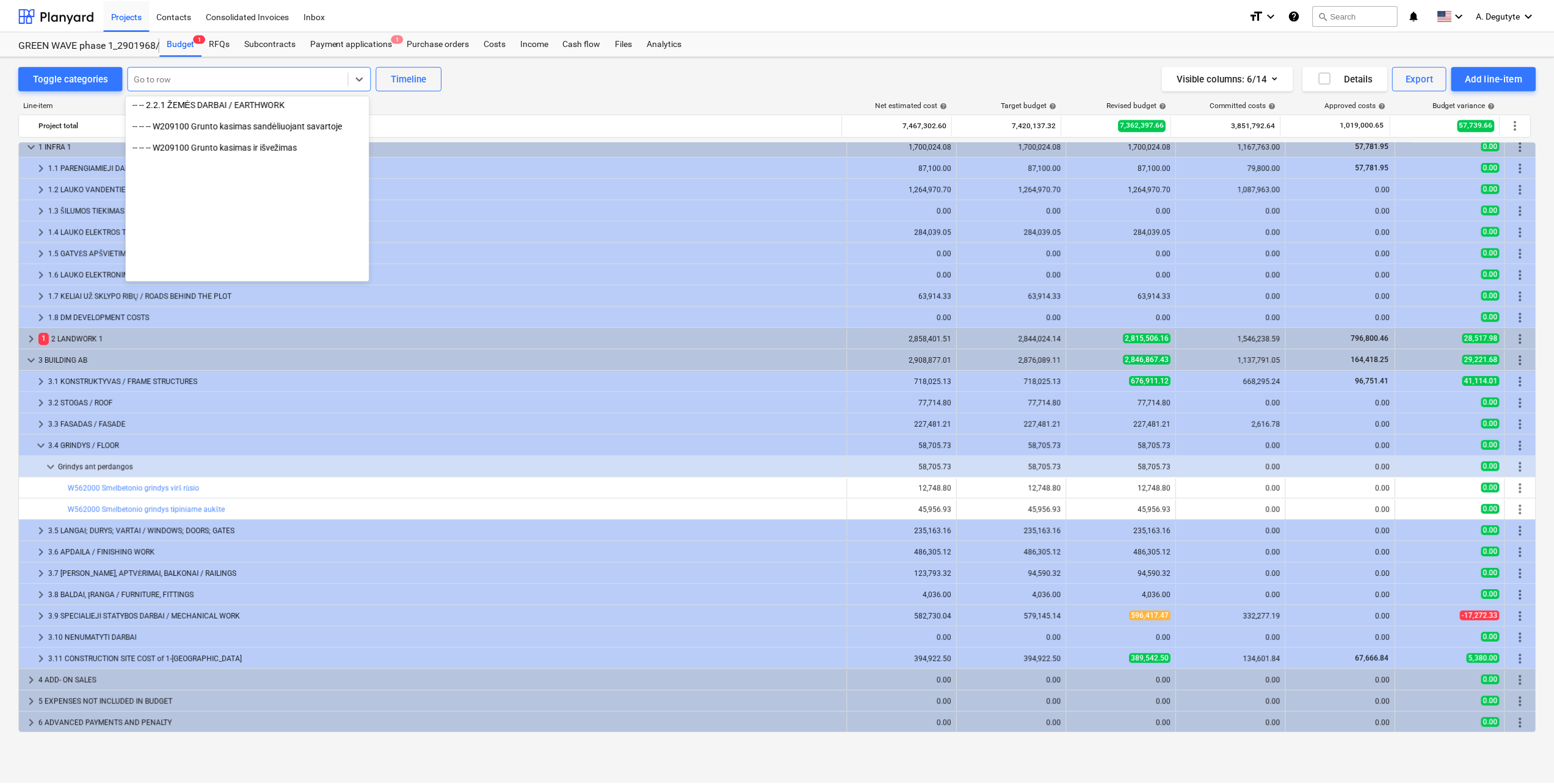
scroll to position [2197, 0]
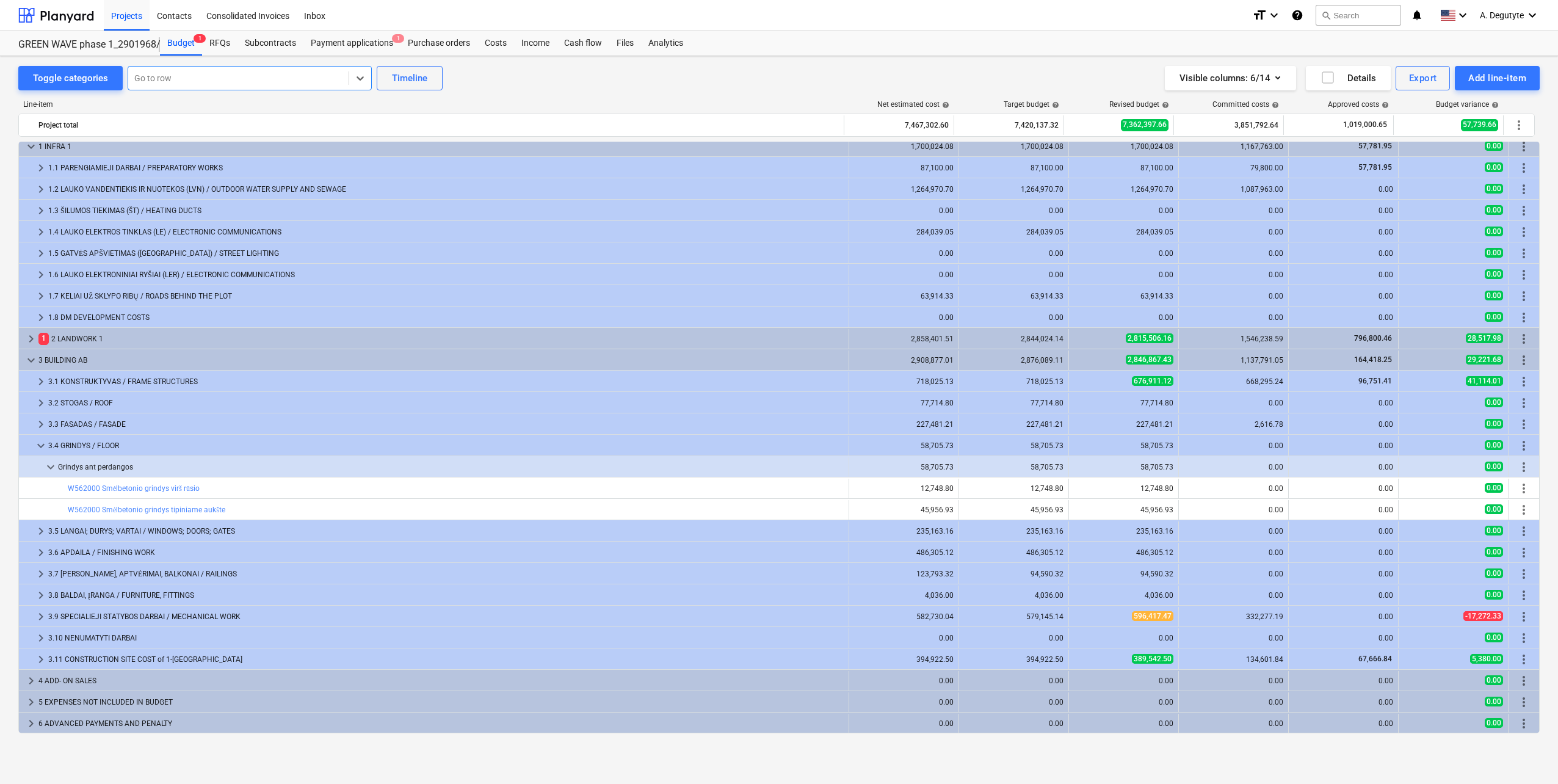
click at [198, 80] on div at bounding box center [238, 78] width 209 height 12
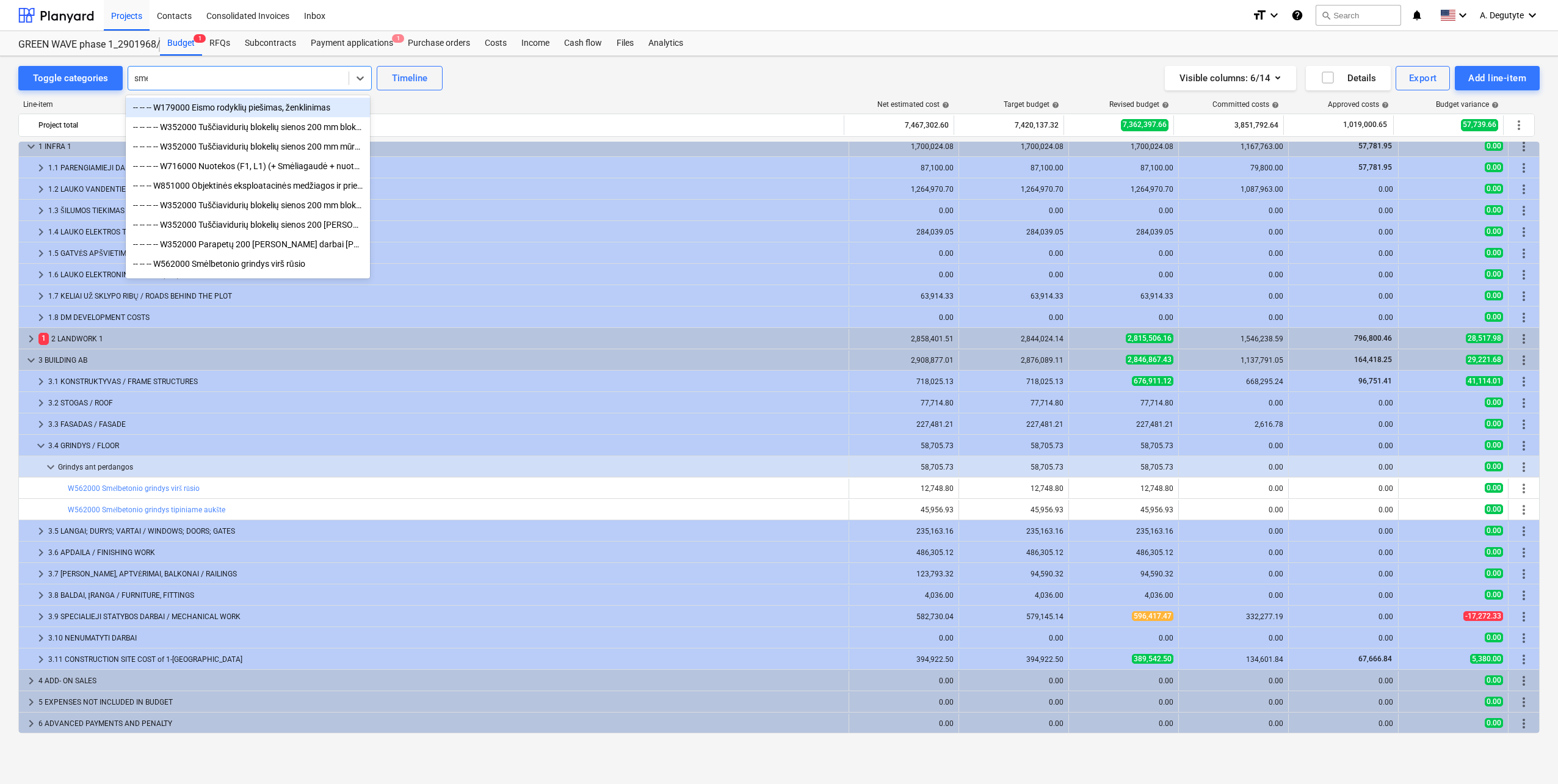
type input "smel"
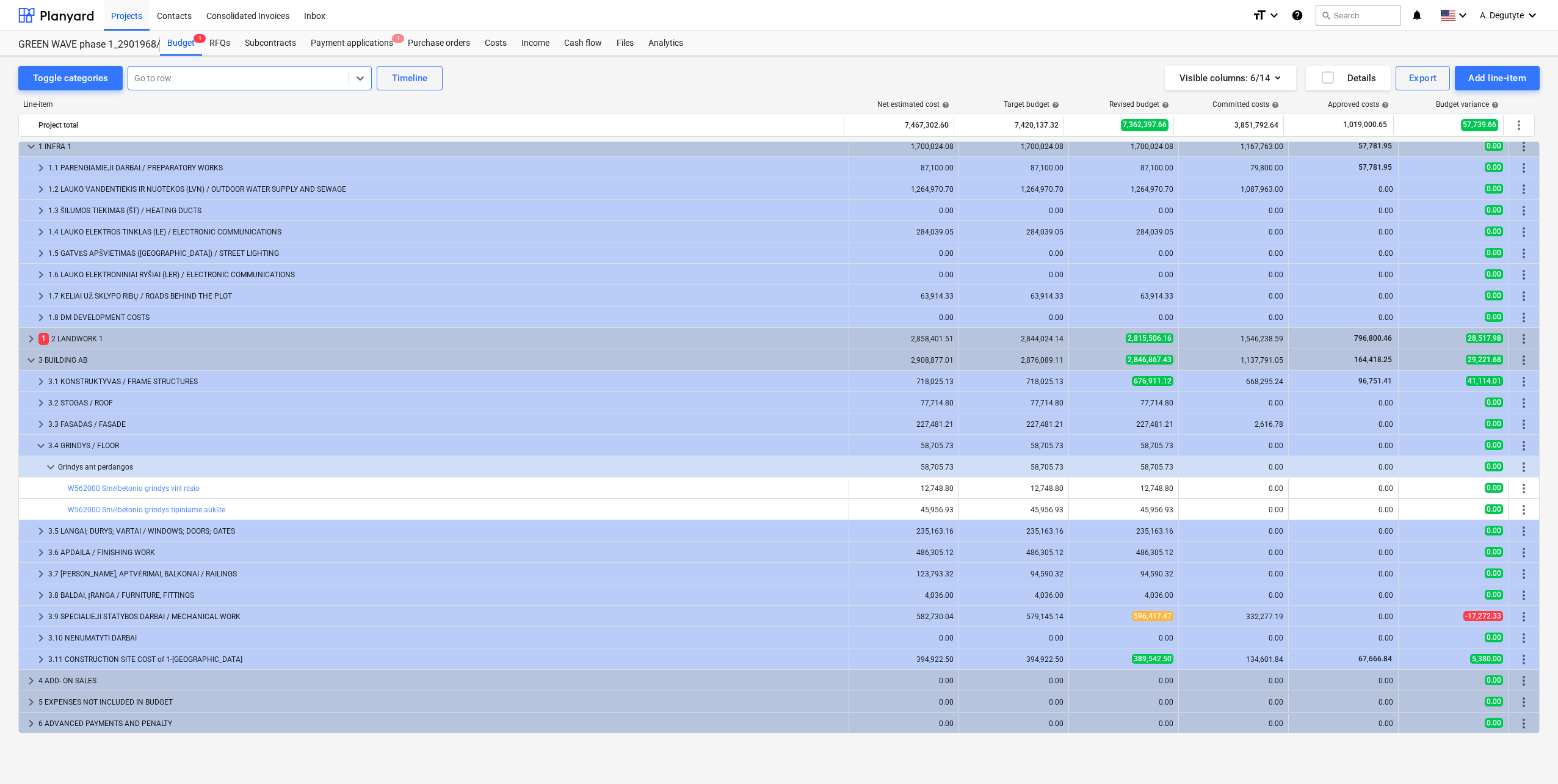
drag, startPoint x: 228, startPoint y: 78, endPoint x: 130, endPoint y: 78, distance: 98.0
click at [130, 78] on div "Go to row" at bounding box center [237, 78] width 220 height 17
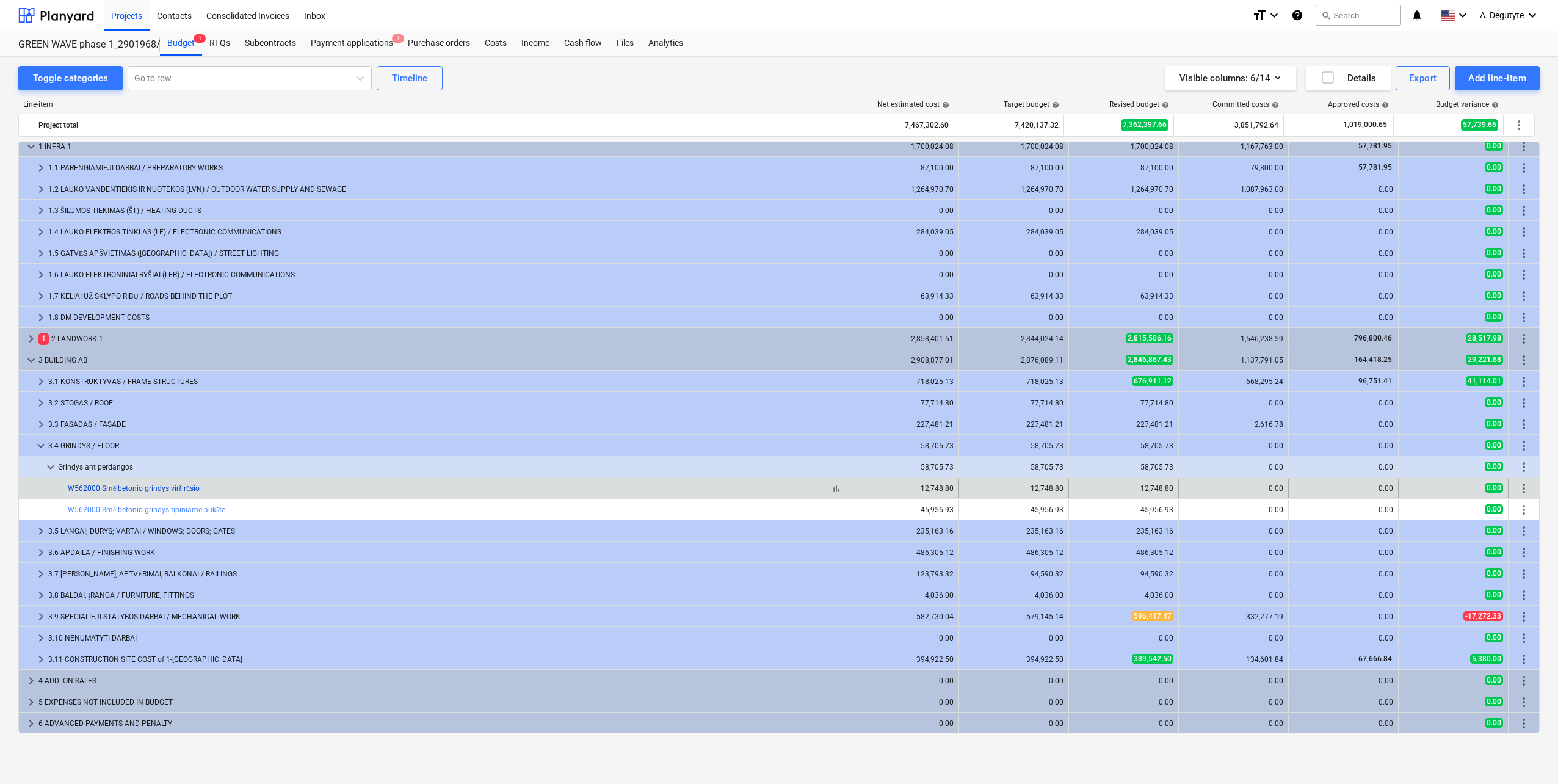
click at [179, 490] on link "W562000 Smėlbetonio grindys virš rūsio" at bounding box center [134, 488] width 132 height 9
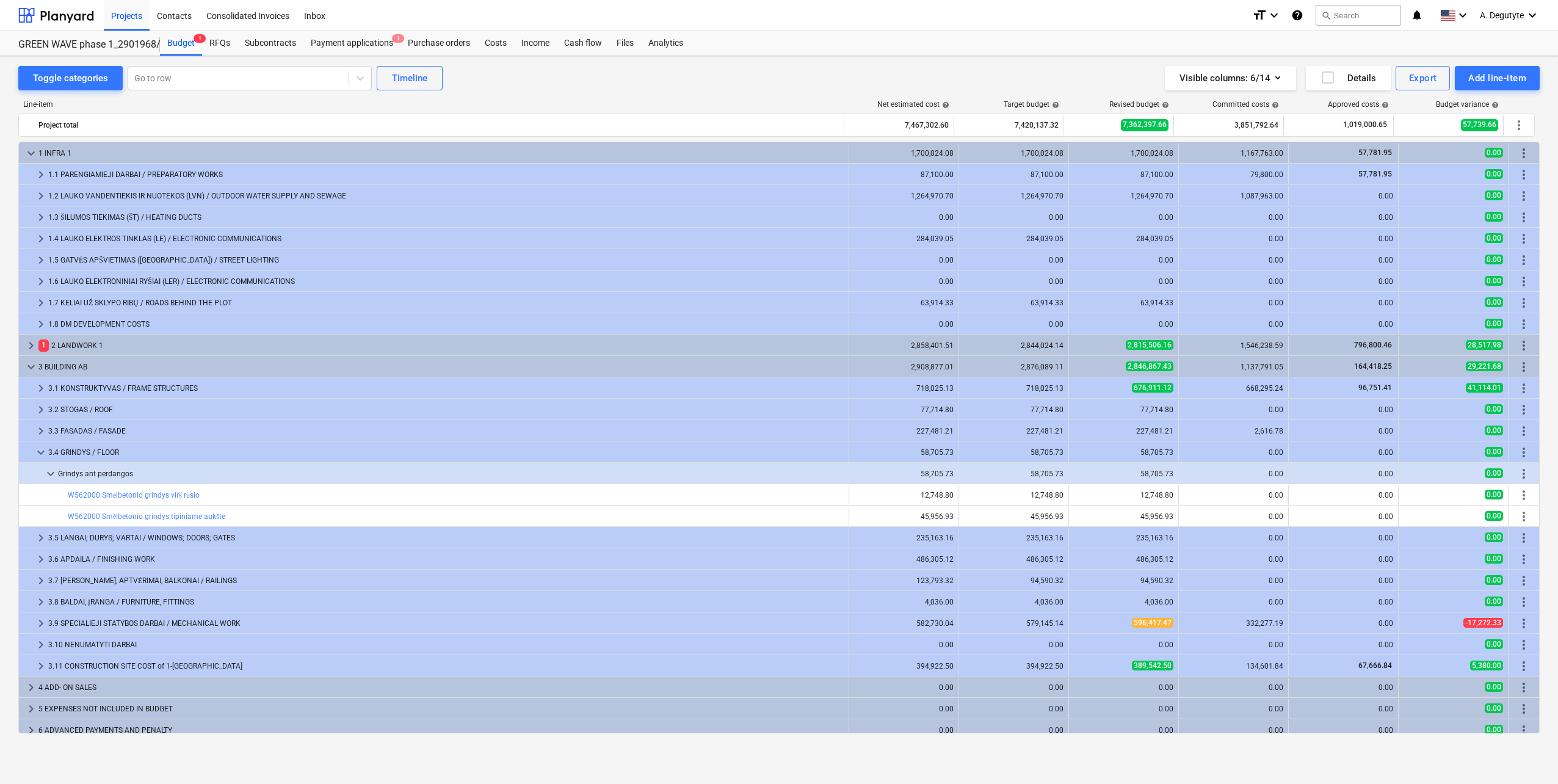
scroll to position [7, 0]
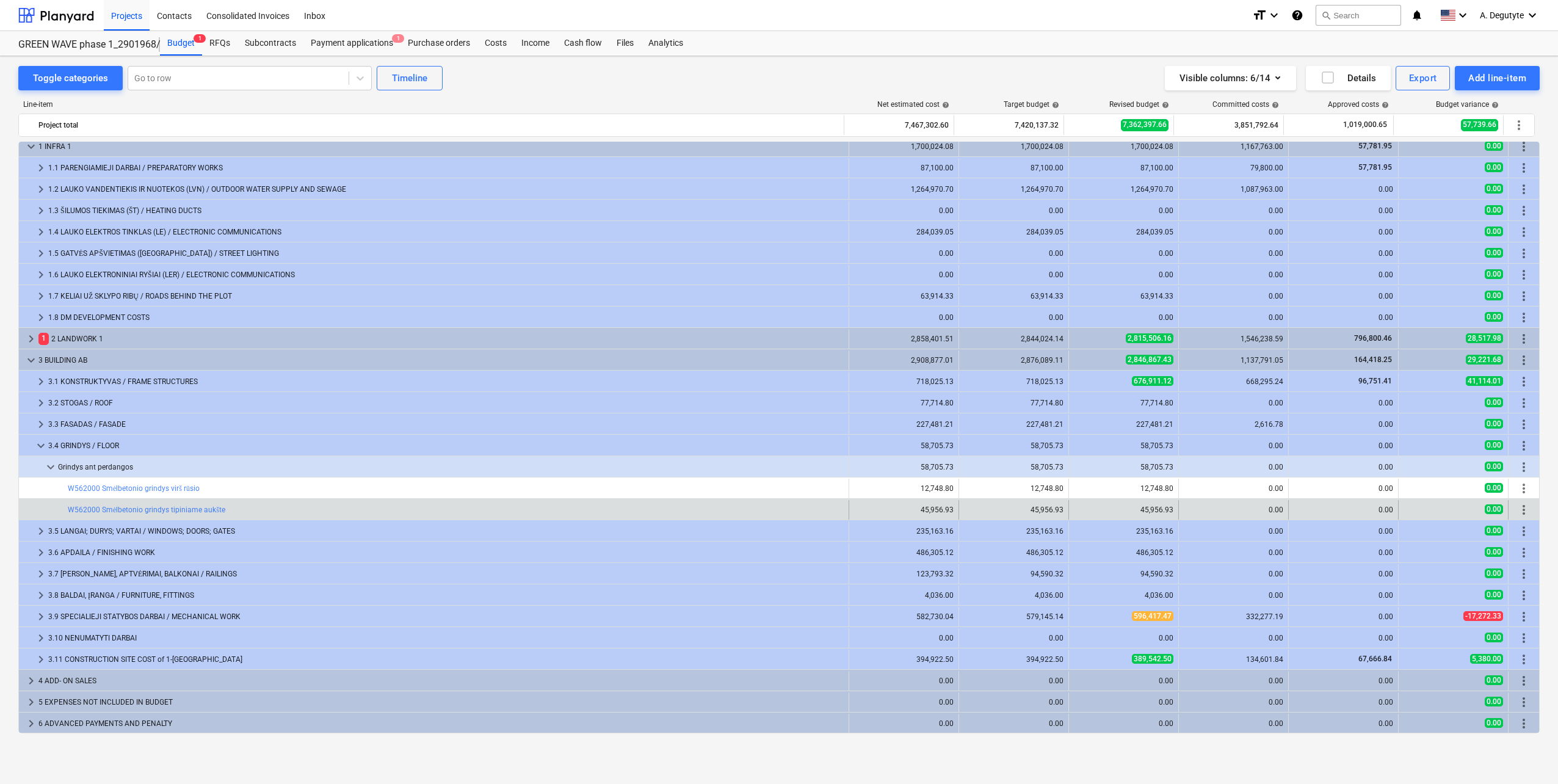
drag, startPoint x: 949, startPoint y: 508, endPoint x: 895, endPoint y: 506, distance: 54.0
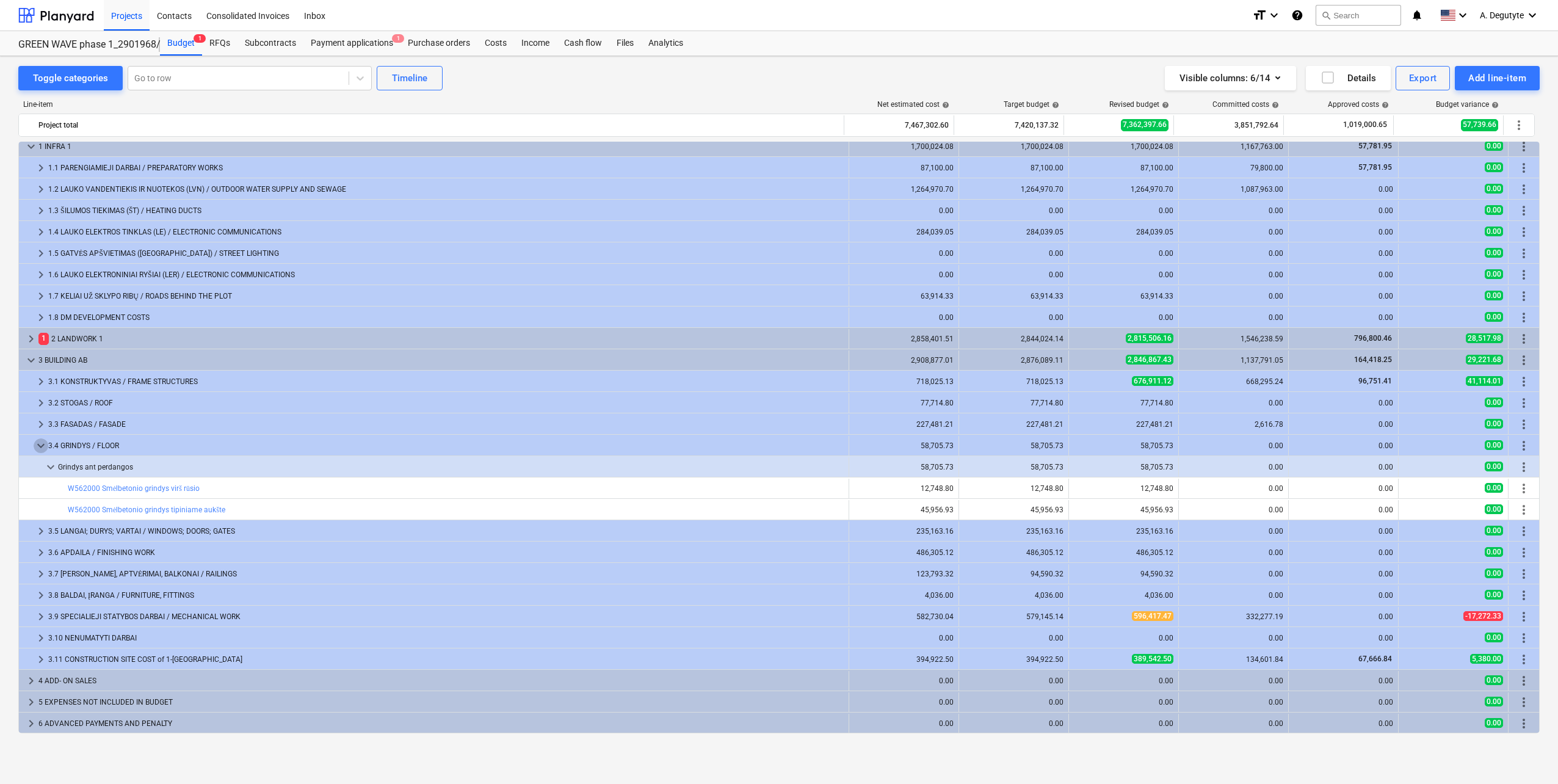
drag, startPoint x: 39, startPoint y: 445, endPoint x: 35, endPoint y: 418, distance: 27.3
click at [39, 443] on span "keyboard_arrow_down" at bounding box center [40, 445] width 14 height 14
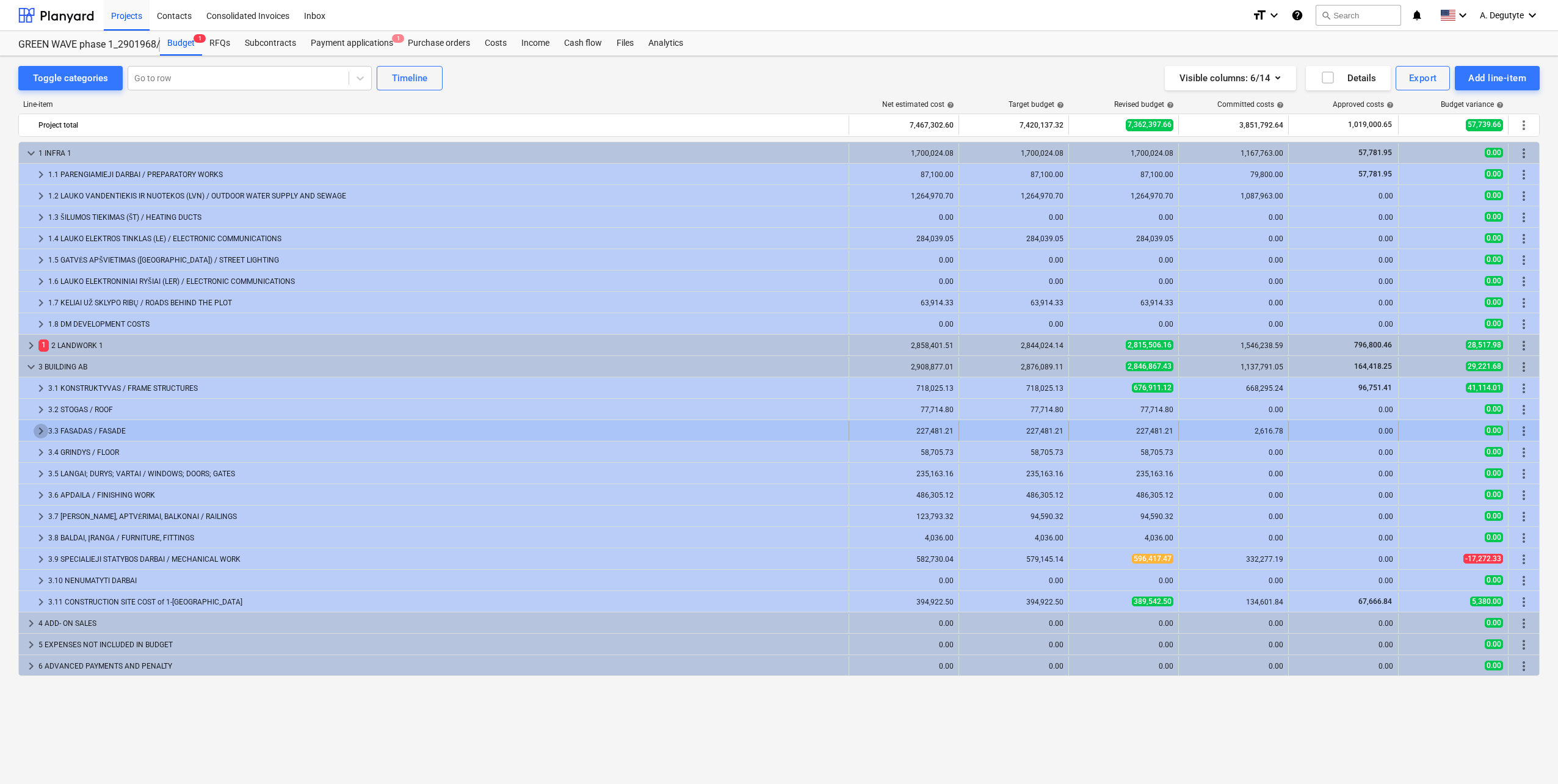
click at [37, 429] on span "keyboard_arrow_right" at bounding box center [40, 430] width 14 height 14
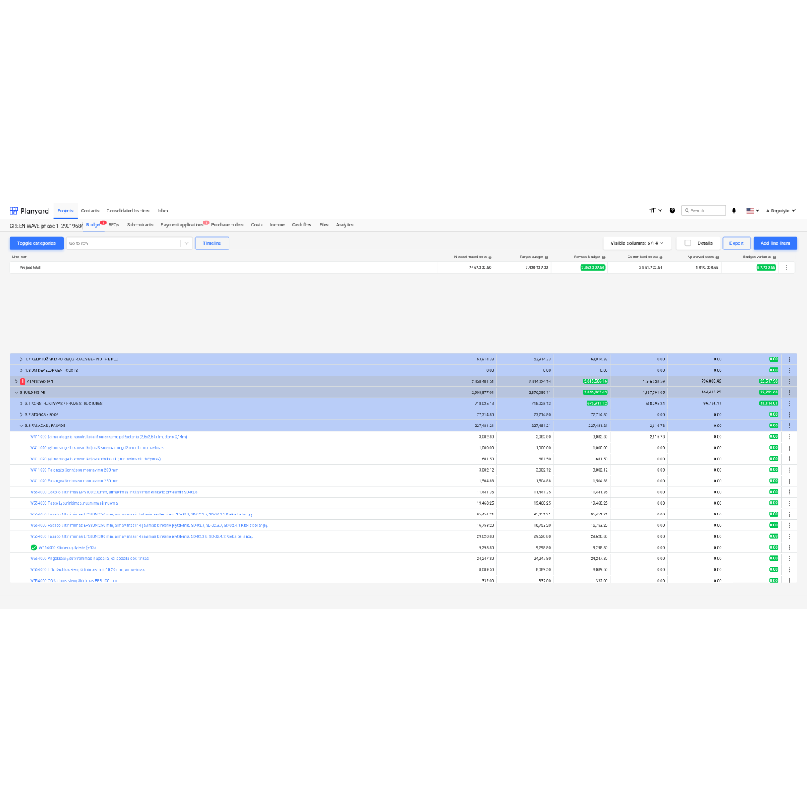
scroll to position [191, 0]
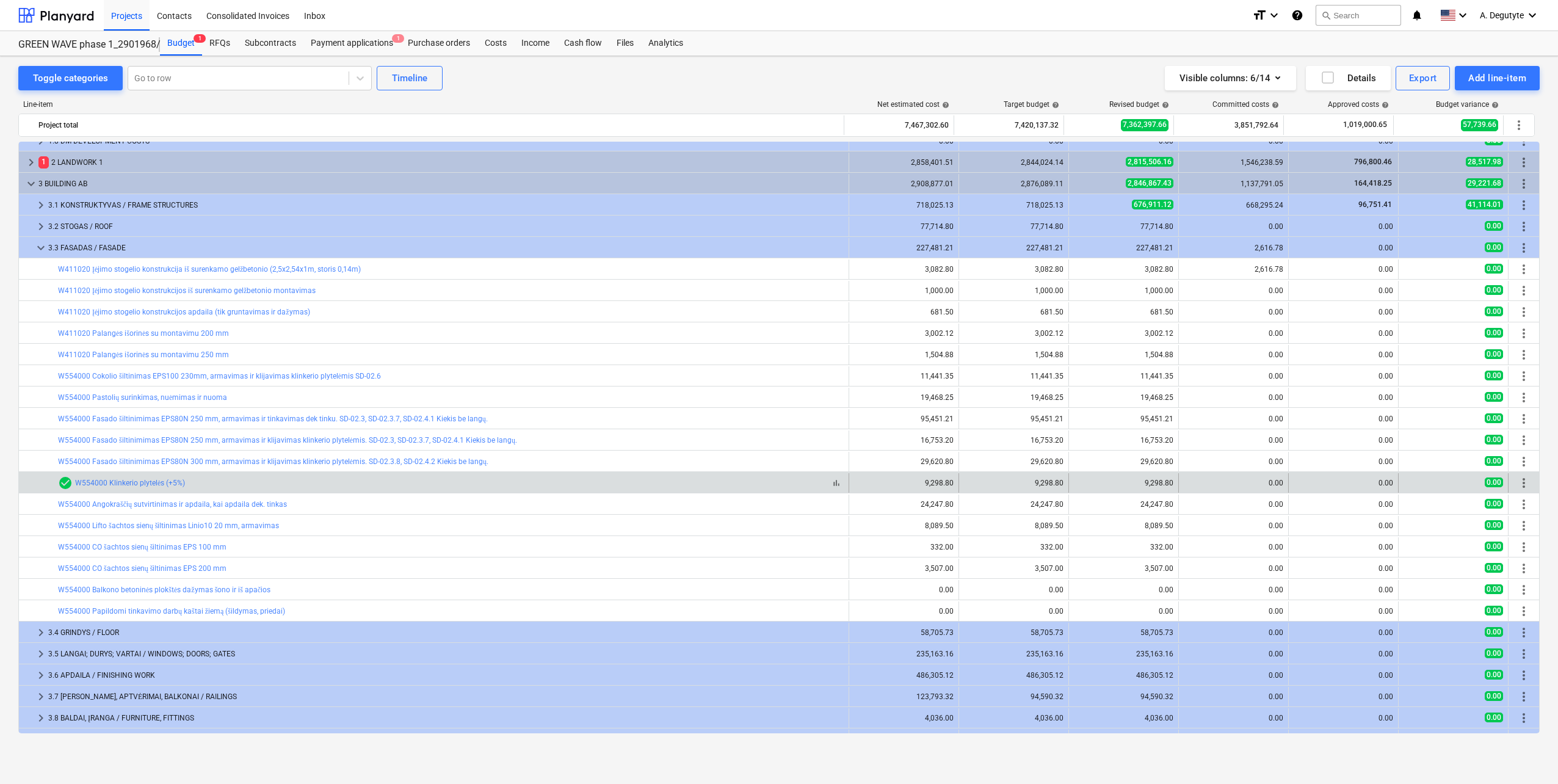
click at [356, 481] on div "bar_chart check_circle W554000 Klinkerio plytelės (+5%)" at bounding box center [451, 482] width 786 height 14
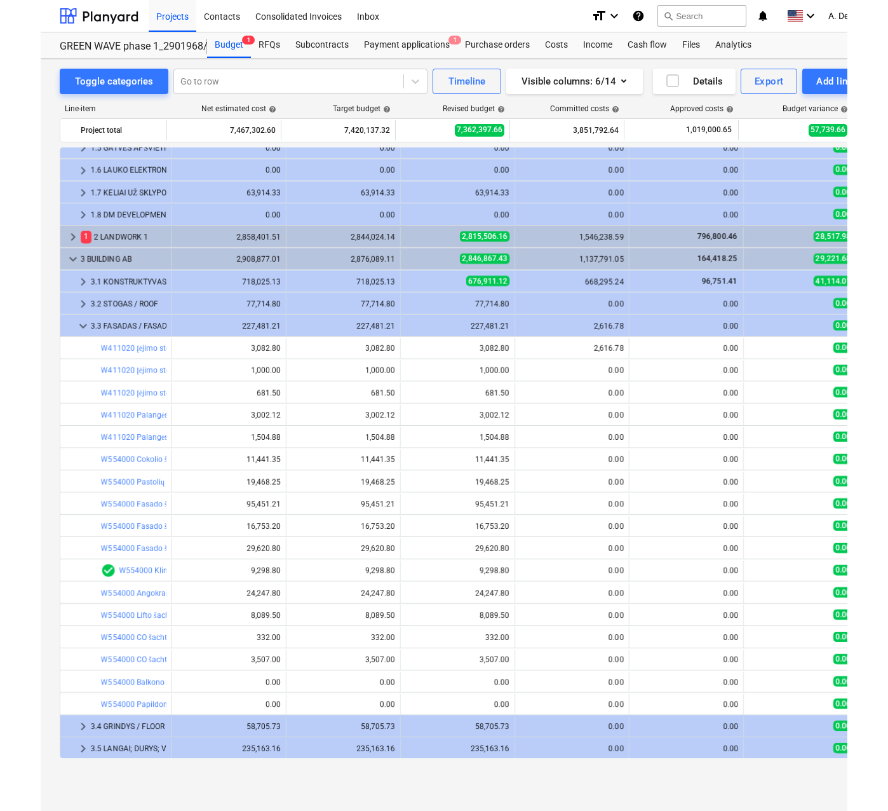
scroll to position [127, 0]
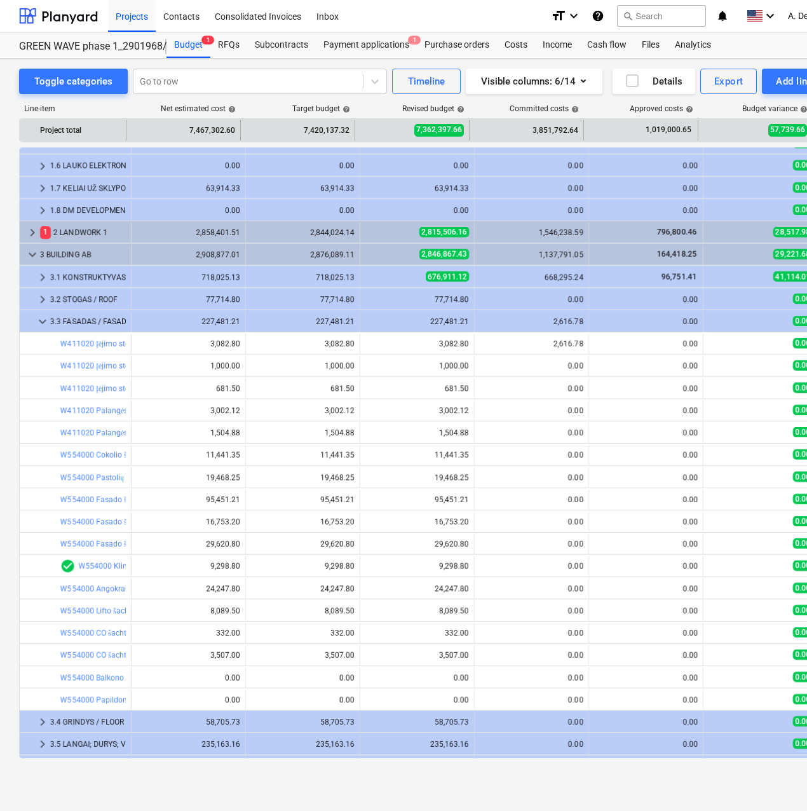
drag, startPoint x: 126, startPoint y: 130, endPoint x: 138, endPoint y: 132, distance: 11.6
click at [126, 130] on div "7,467,302.60" at bounding box center [183, 130] width 114 height 20
drag, startPoint x: 125, startPoint y: 128, endPoint x: 169, endPoint y: 135, distance: 45.1
click at [169, 134] on div "Project total 7,467,302.60 7,420,137.32 7,362,397.66 3,851,792.64 1,019,000.65 …" at bounding box center [432, 130] width 825 height 20
click at [126, 132] on div "Project total" at bounding box center [73, 130] width 107 height 20
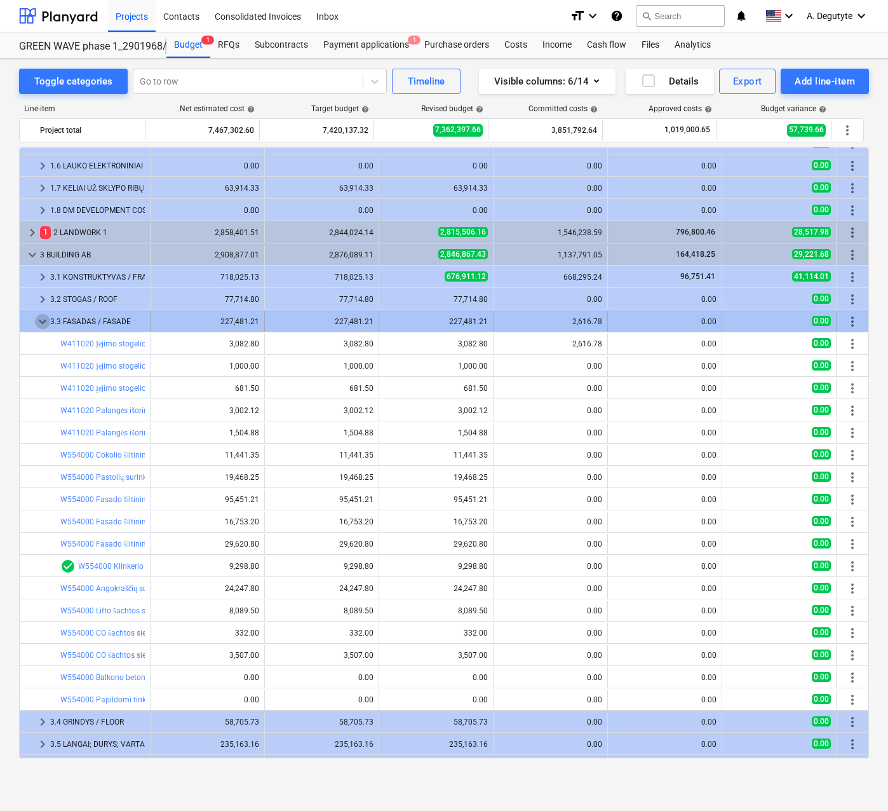
click at [48, 318] on span "keyboard_arrow_down" at bounding box center [42, 321] width 15 height 15
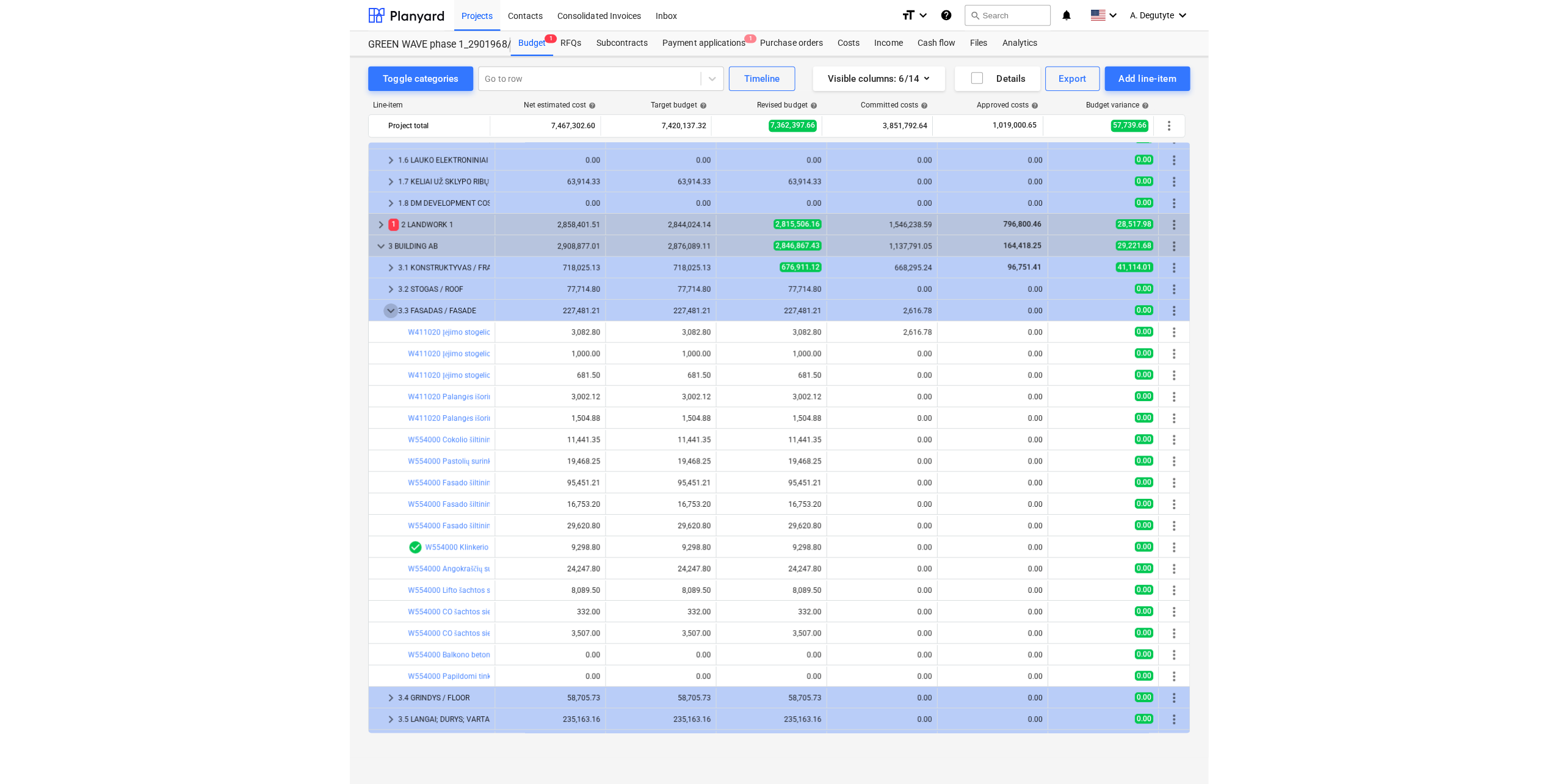
scroll to position [0, 0]
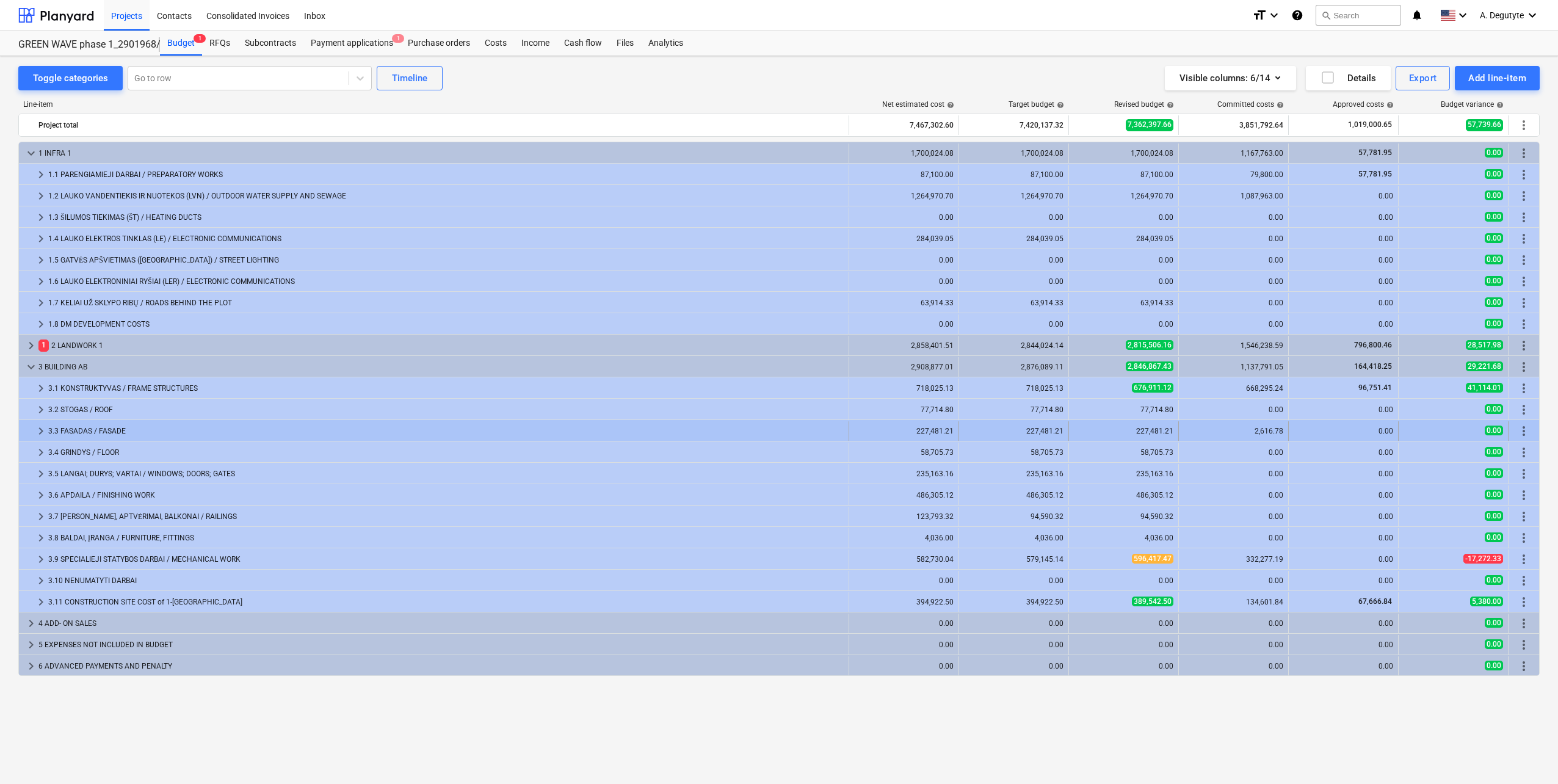
click at [38, 429] on span "keyboard_arrow_right" at bounding box center [40, 430] width 14 height 14
